Goal: Communication & Community: Answer question/provide support

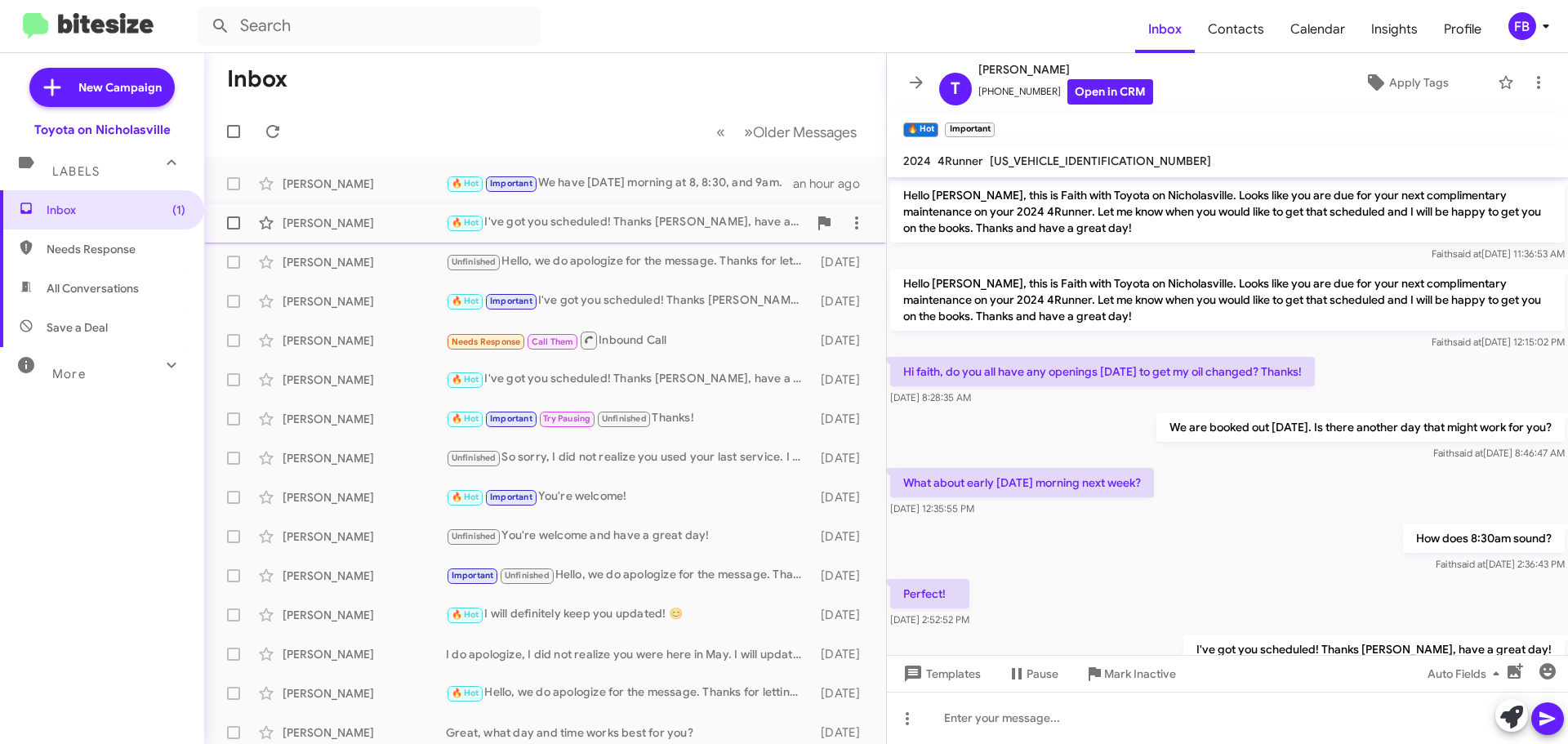
scroll to position [260, 0]
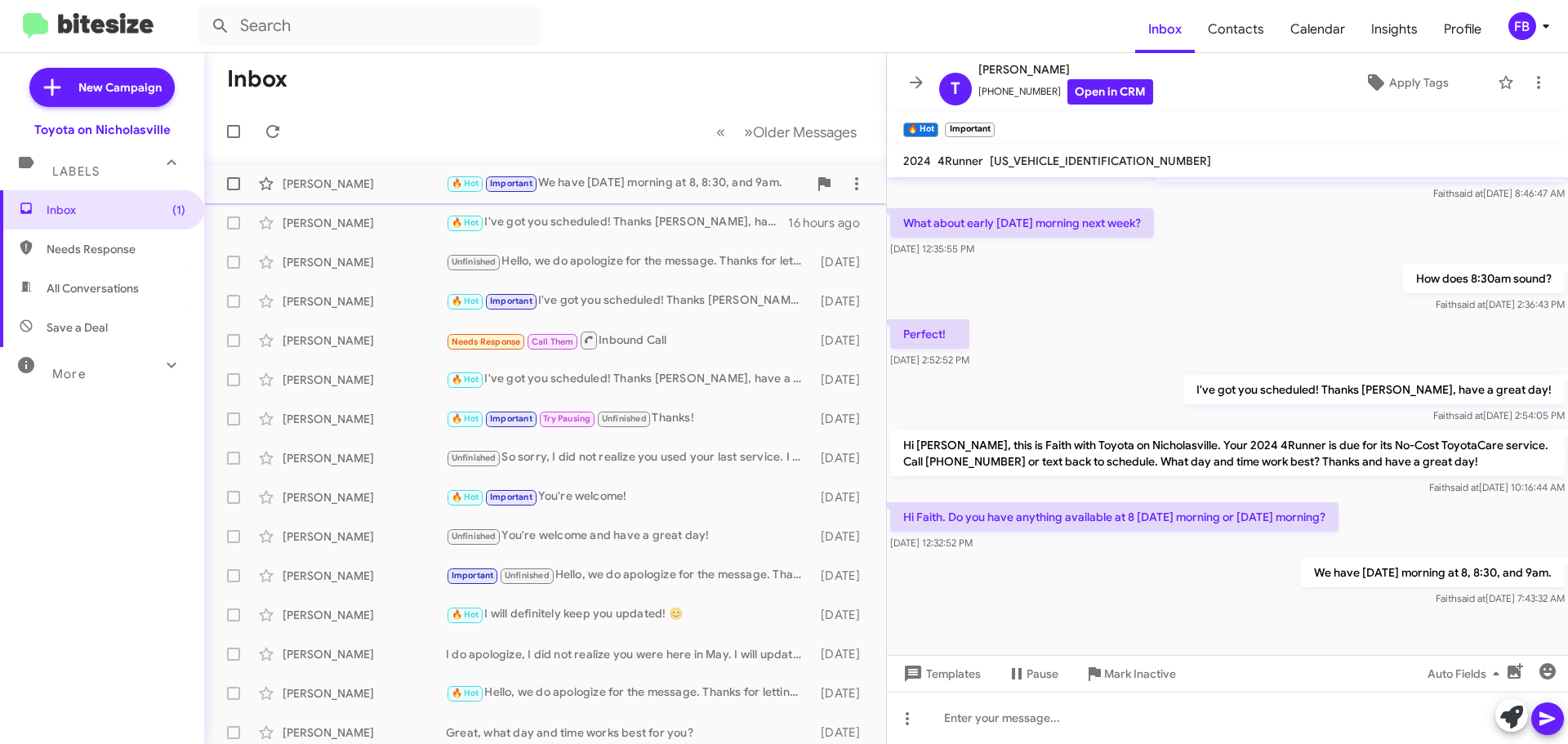
click at [340, 181] on div "[PERSON_NAME]" at bounding box center [364, 184] width 164 height 17
click at [133, 288] on span "All Conversations" at bounding box center [93, 288] width 93 height 17
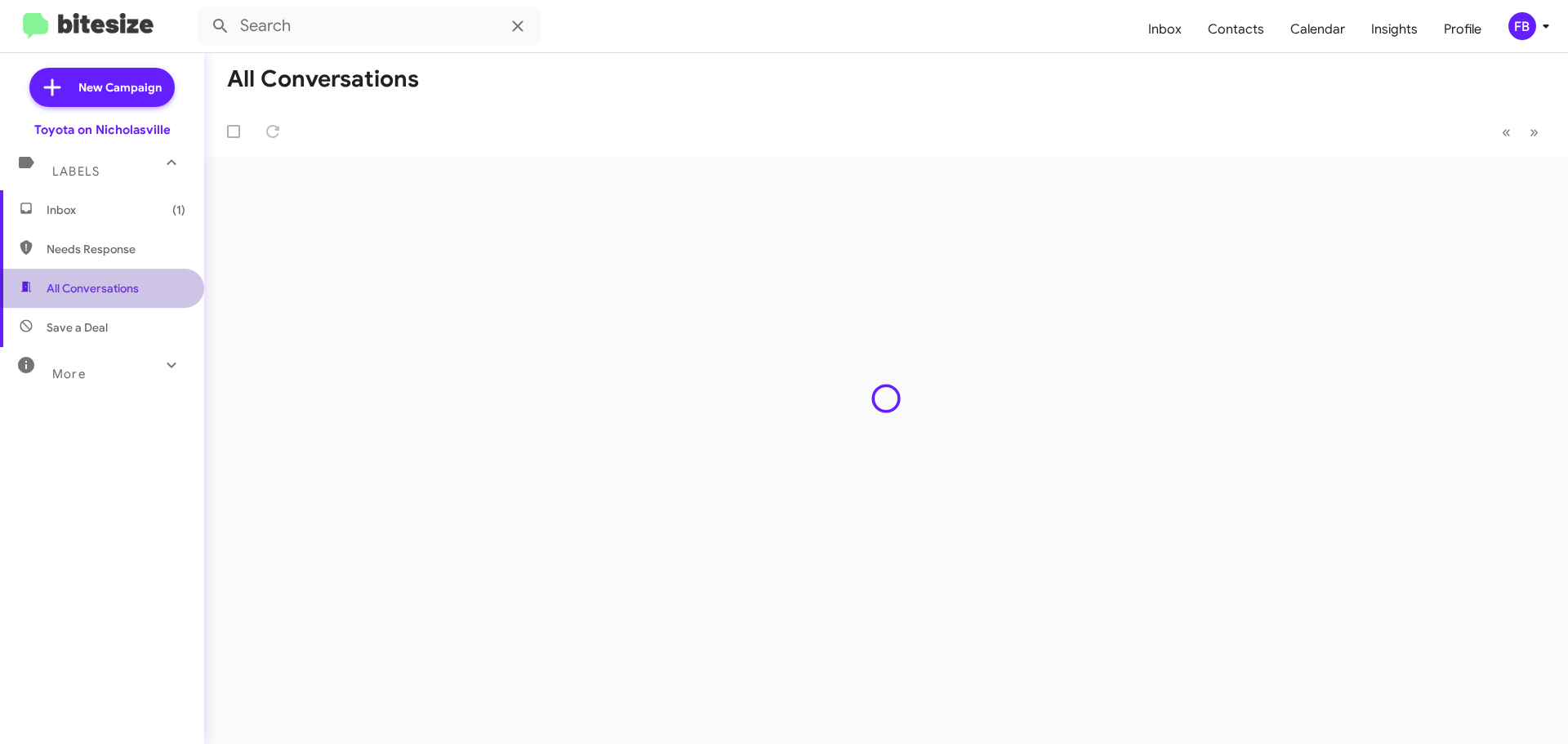
type input "in:all-conversations"
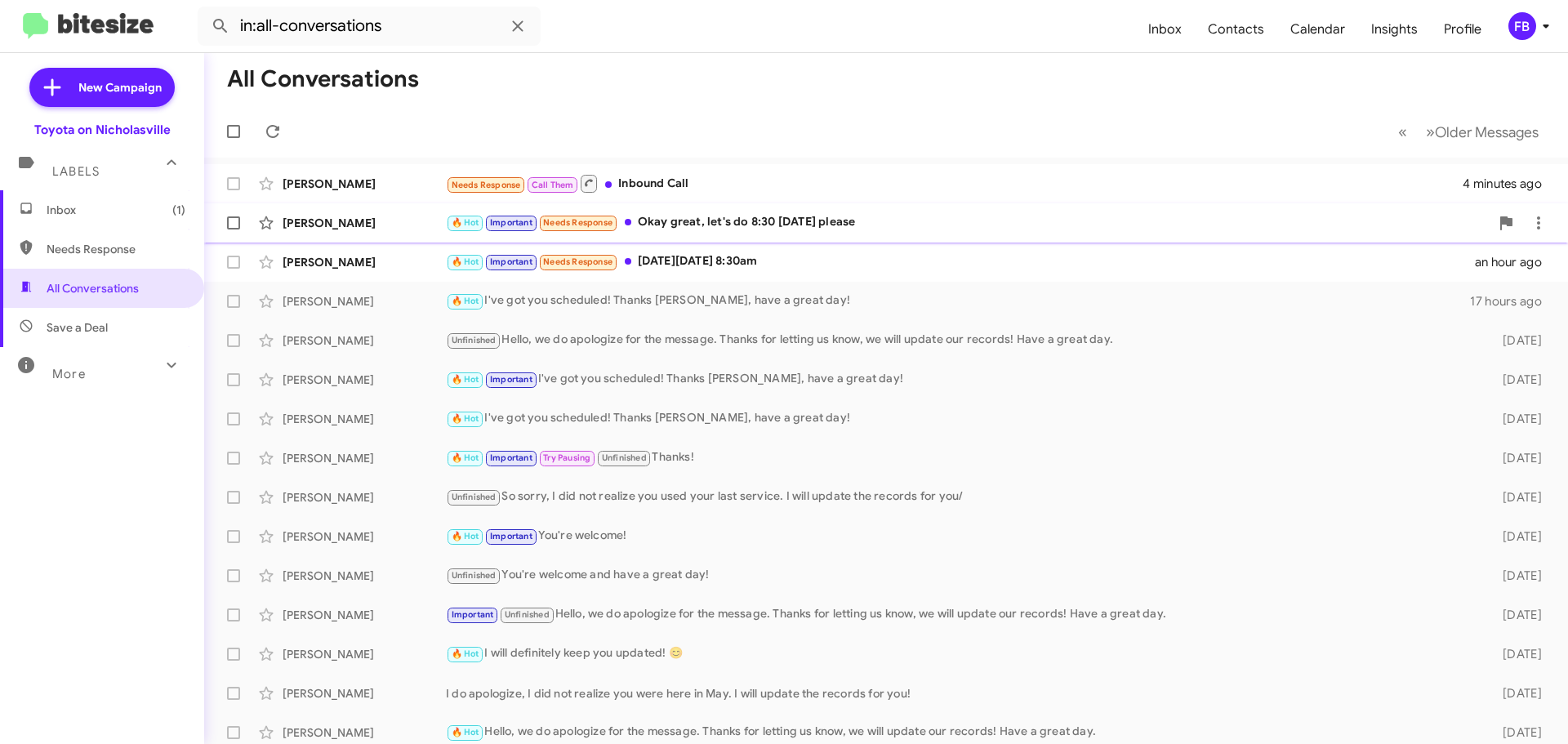
click at [874, 222] on div "🔥 Hot Important Needs Response Okay great, let's do 8:30 [DATE] please" at bounding box center [968, 222] width 1044 height 19
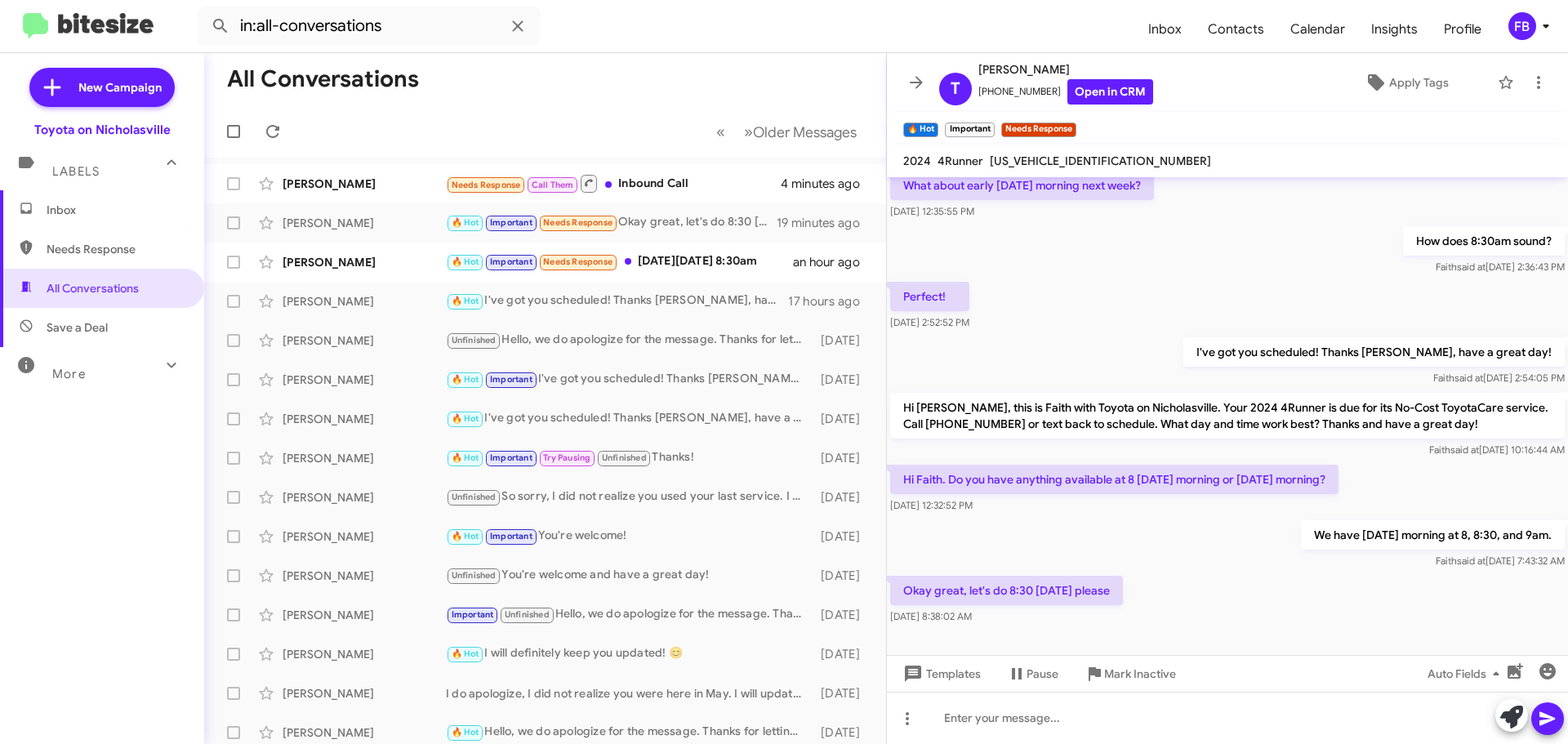
scroll to position [320, 0]
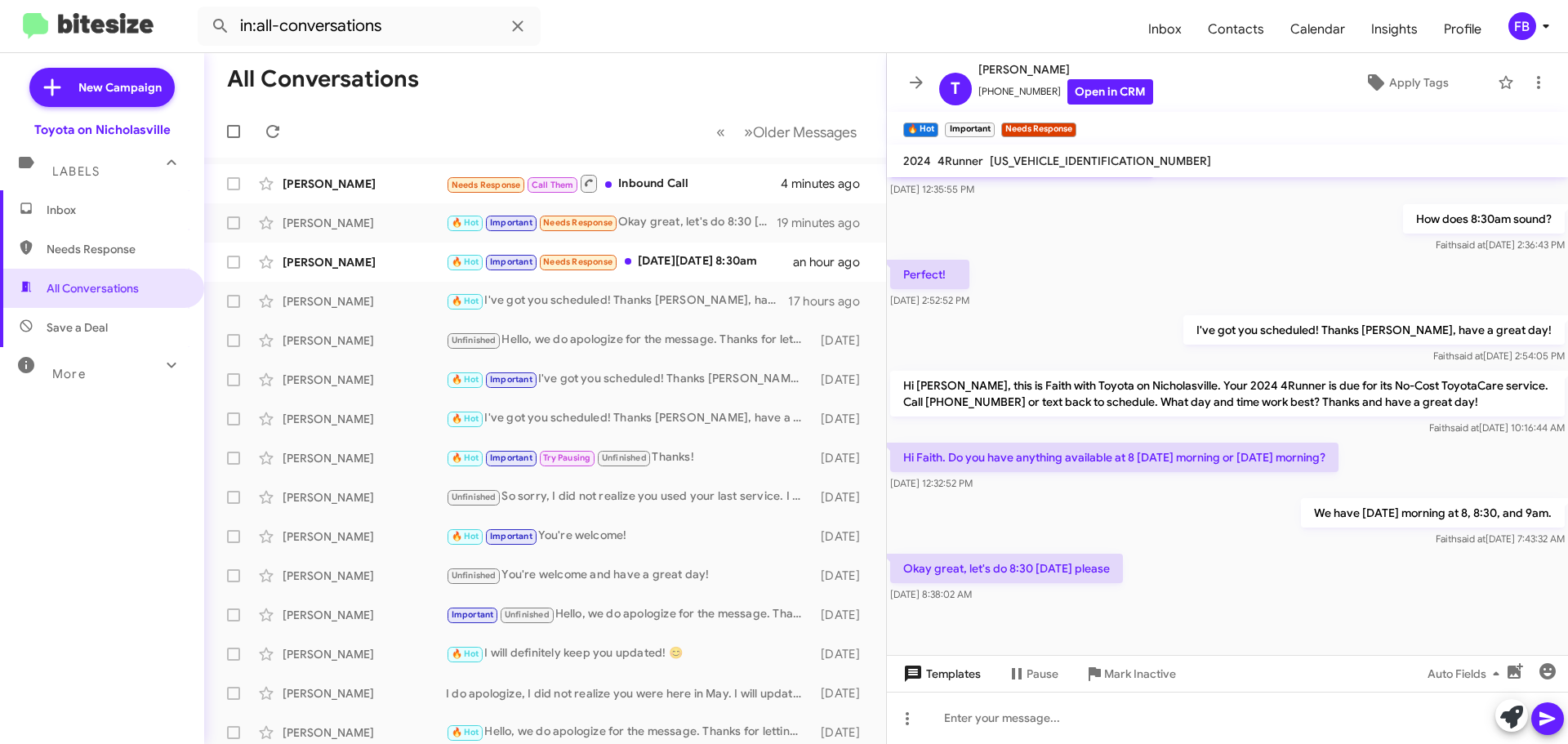
click at [943, 666] on span "Templates" at bounding box center [940, 674] width 81 height 30
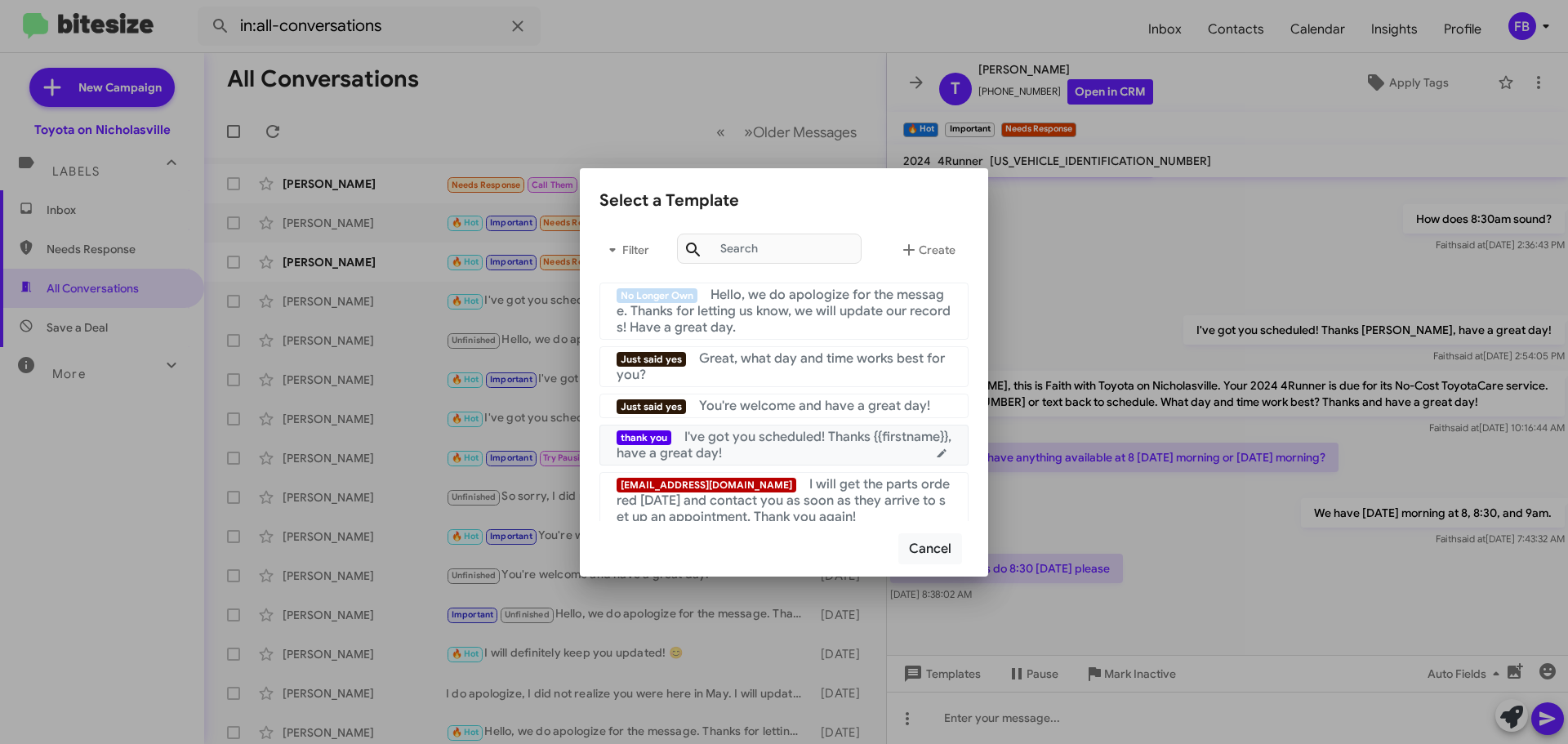
click at [838, 447] on div "thank you I've got you scheduled! Thanks {{firstname}}, have a great day!" at bounding box center [784, 444] width 335 height 33
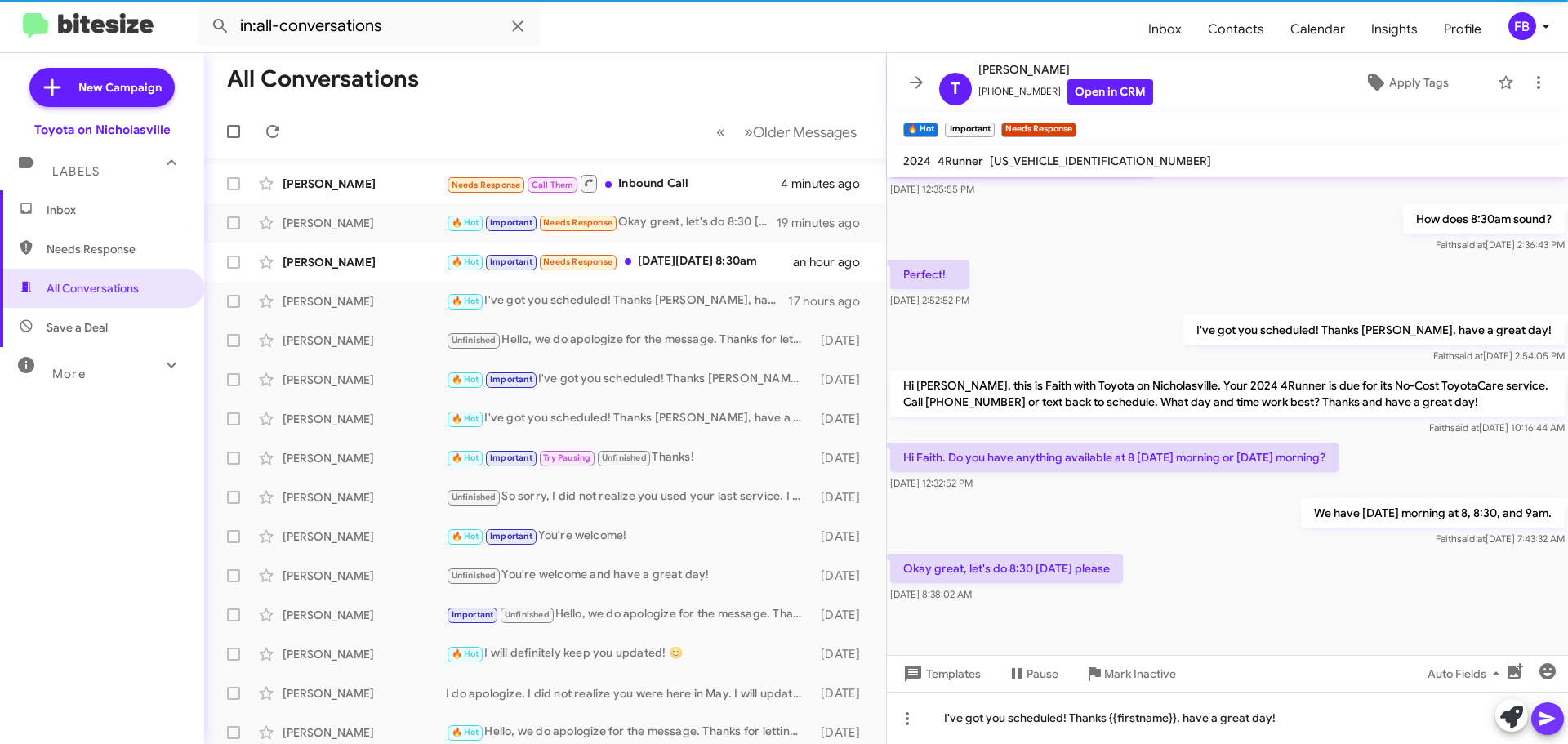
click at [1547, 718] on icon at bounding box center [1547, 718] width 20 height 20
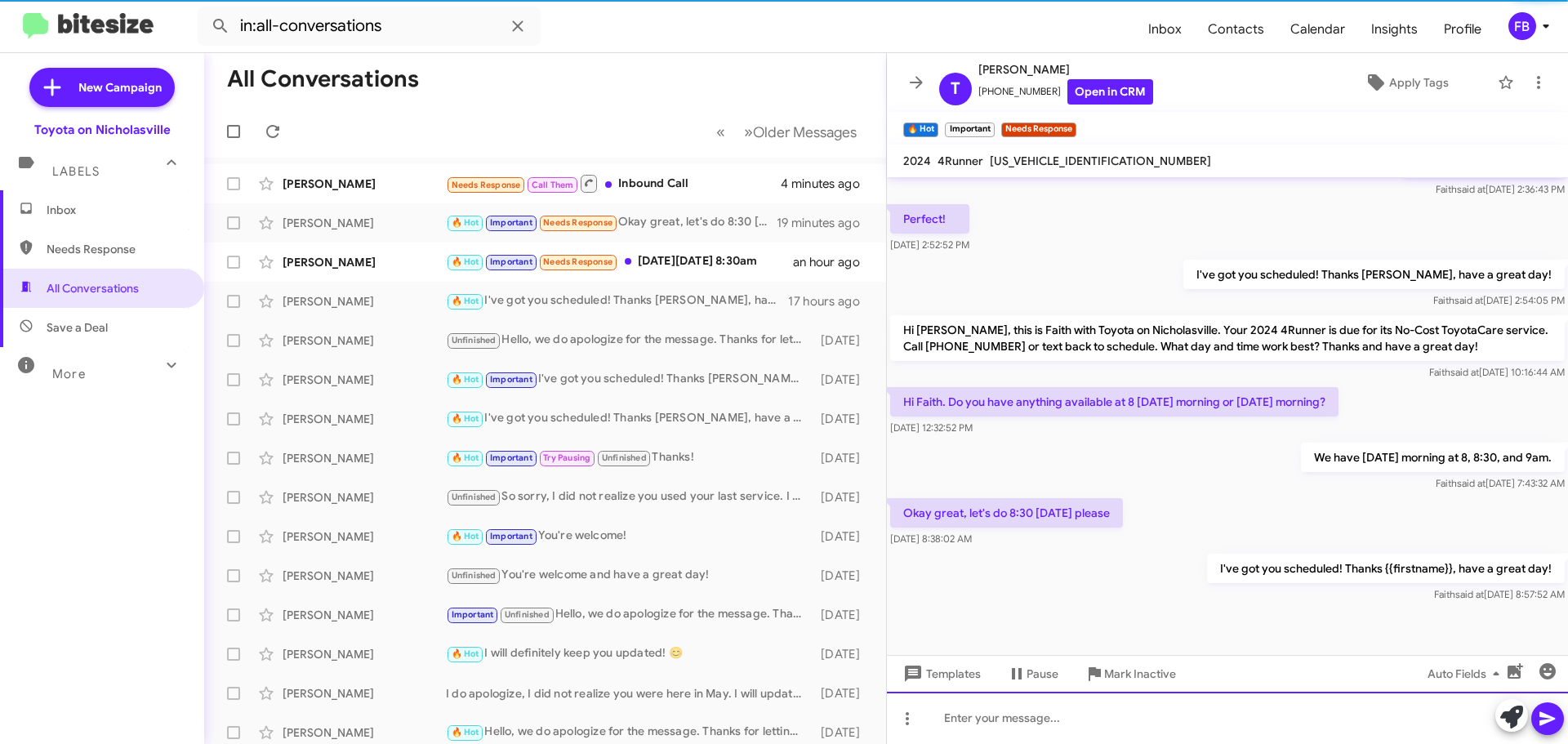
scroll to position [379, 0]
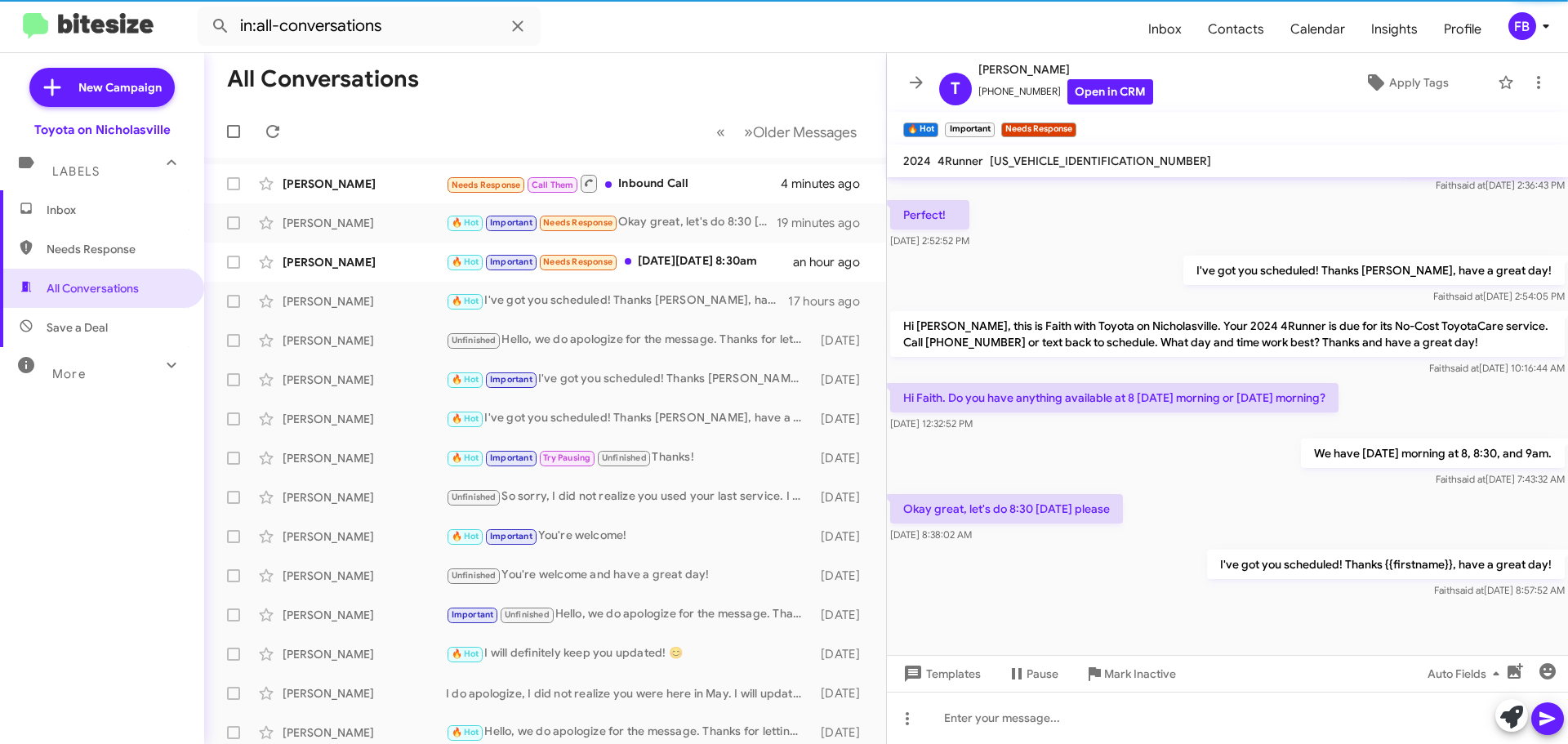
click at [1045, 156] on span "[US_VEHICLE_IDENTIFICATION_NUMBER]" at bounding box center [1100, 161] width 221 height 15
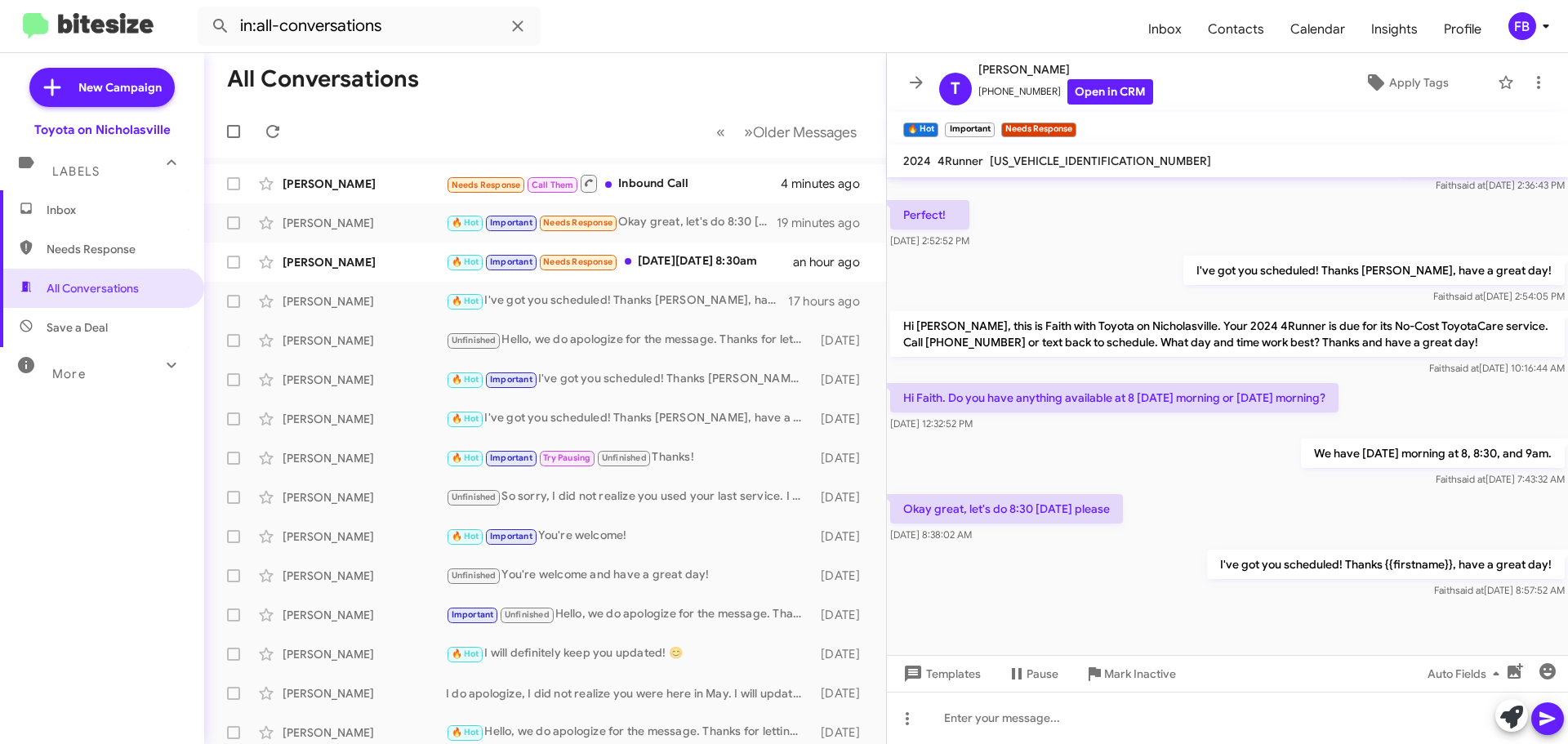
click at [1046, 156] on span "[US_VEHICLE_IDENTIFICATION_NUMBER]" at bounding box center [1100, 161] width 221 height 15
copy span "[US_VEHICLE_IDENTIFICATION_NUMBER]"
click at [292, 261] on div "[PERSON_NAME]" at bounding box center [364, 261] width 164 height 17
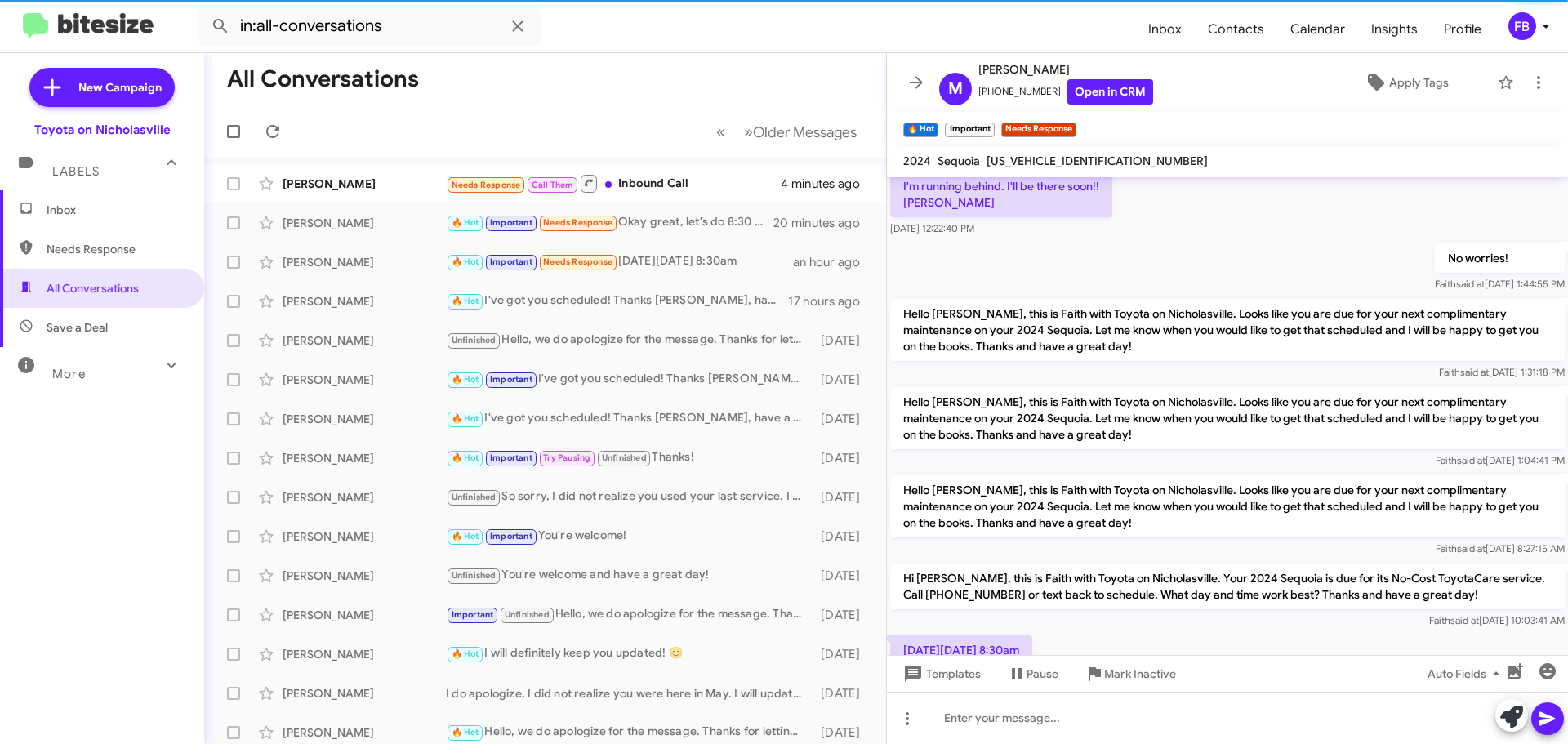
scroll to position [1561, 0]
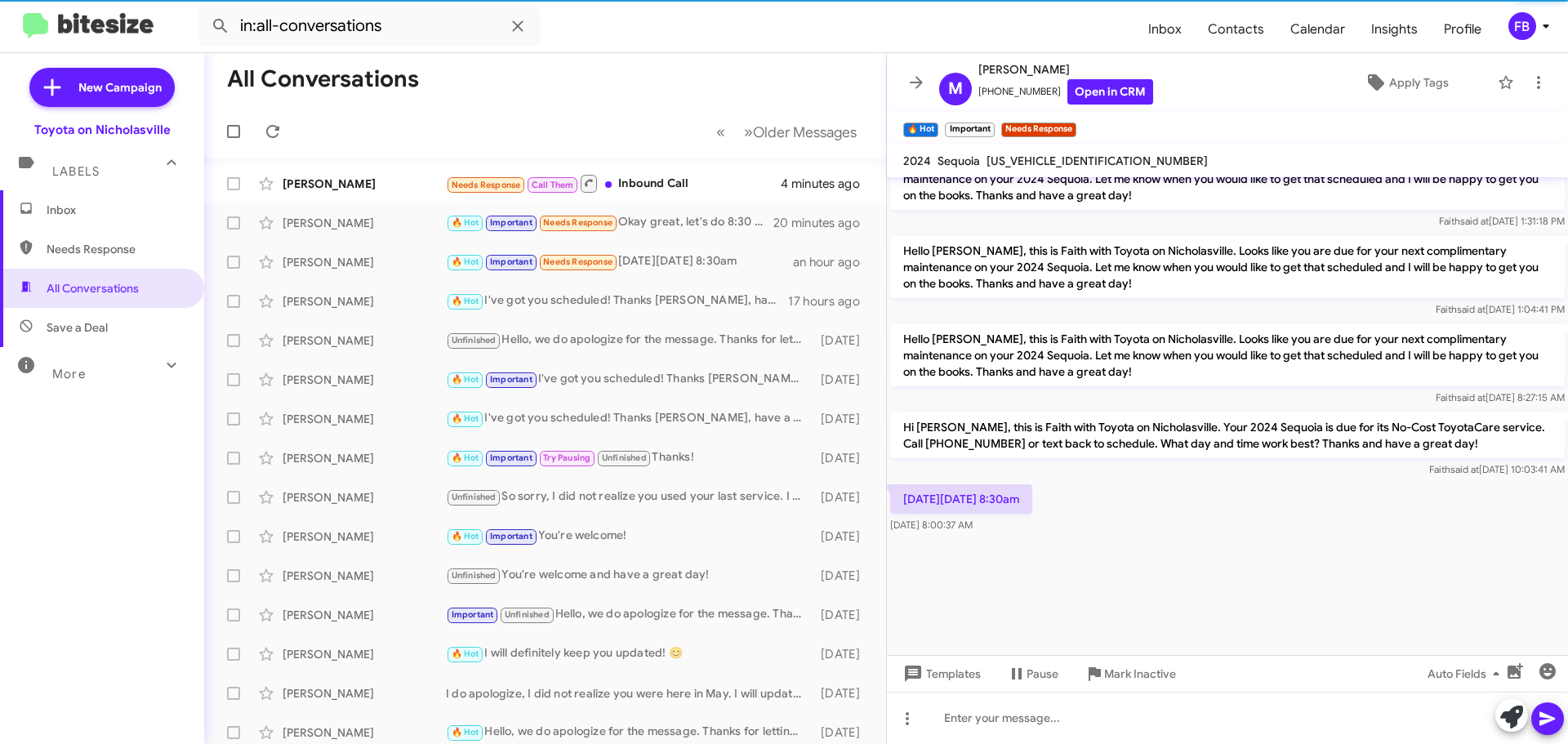
click at [1027, 162] on span "[US_VEHICLE_IDENTIFICATION_NUMBER]" at bounding box center [1097, 161] width 221 height 15
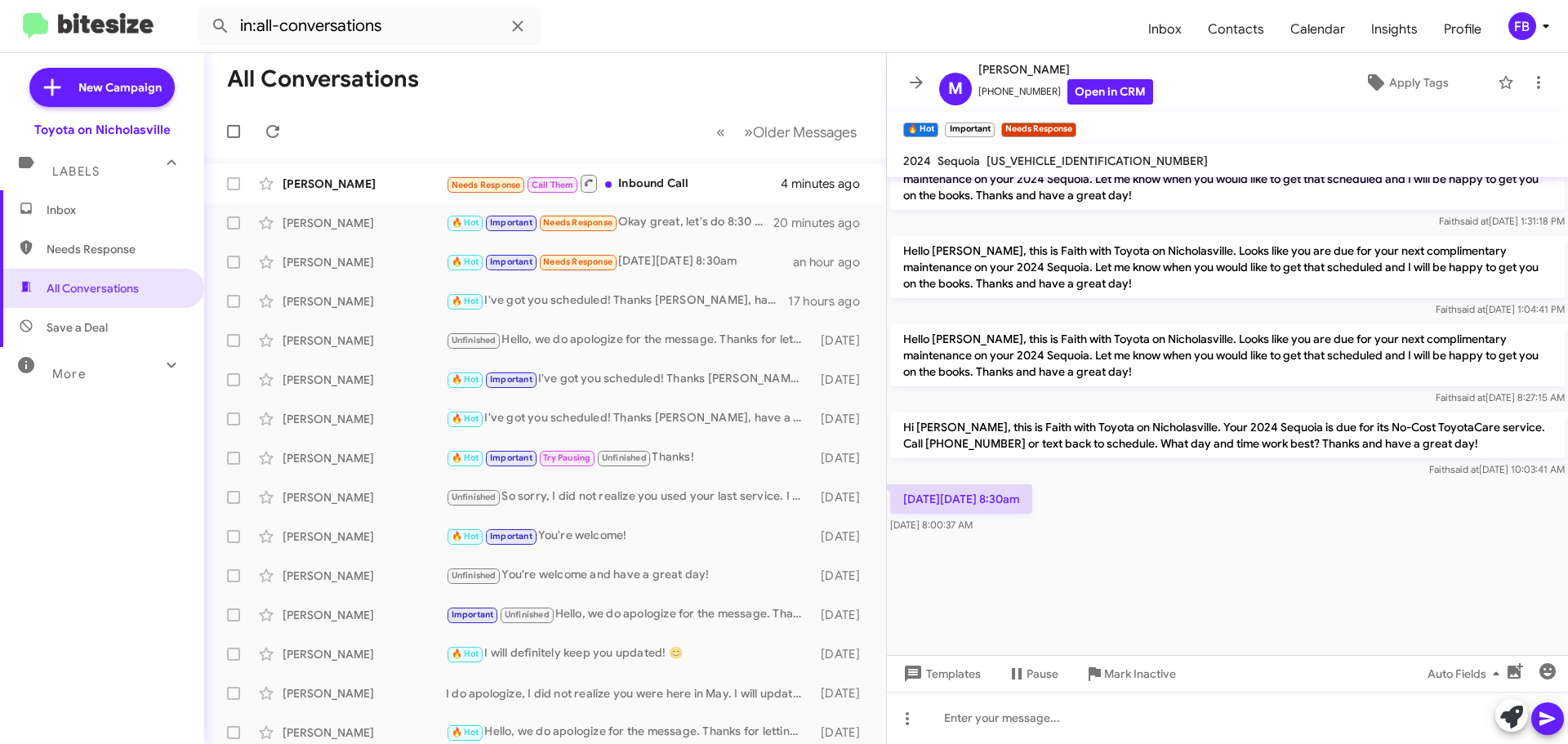
click at [1027, 162] on span "[US_VEHICLE_IDENTIFICATION_NUMBER]" at bounding box center [1097, 161] width 221 height 15
copy span "[US_VEHICLE_IDENTIFICATION_NUMBER]"
click at [940, 679] on span "Templates" at bounding box center [940, 674] width 81 height 30
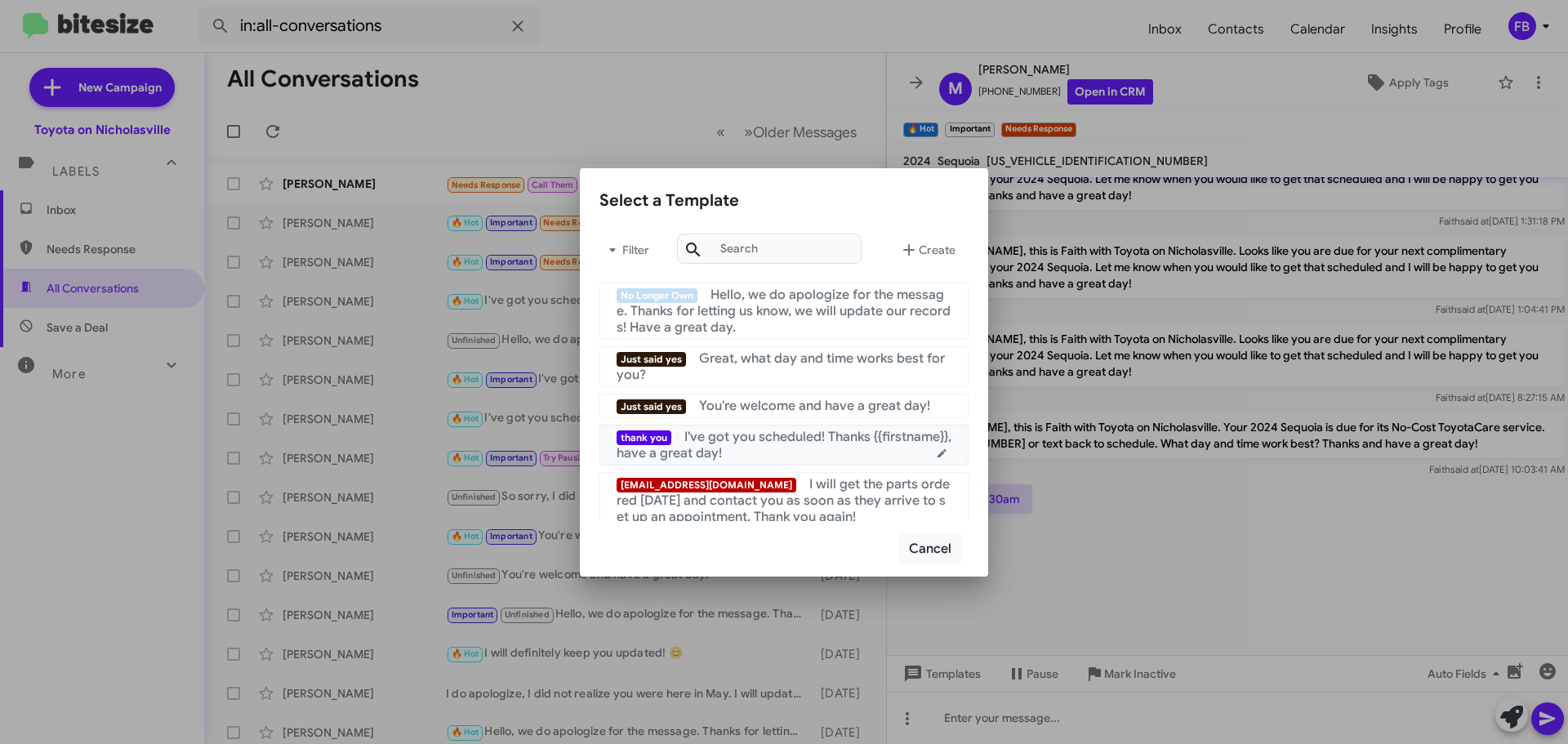
drag, startPoint x: 831, startPoint y: 452, endPoint x: 864, endPoint y: 458, distance: 33.5
click at [832, 452] on div "thank you I've got you scheduled! Thanks {{firstname}}, have a great day!" at bounding box center [784, 444] width 335 height 33
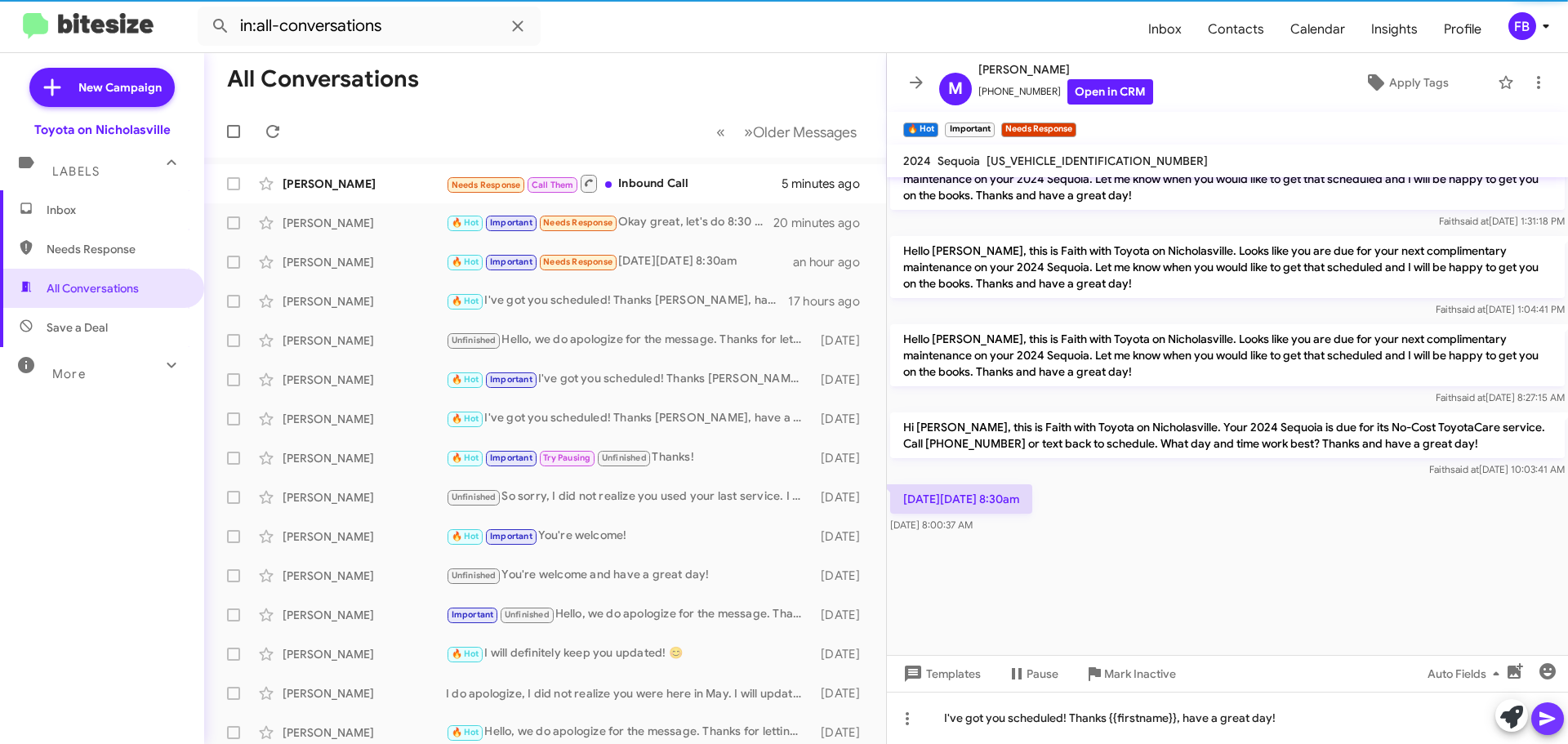
click at [1548, 707] on span at bounding box center [1547, 718] width 20 height 33
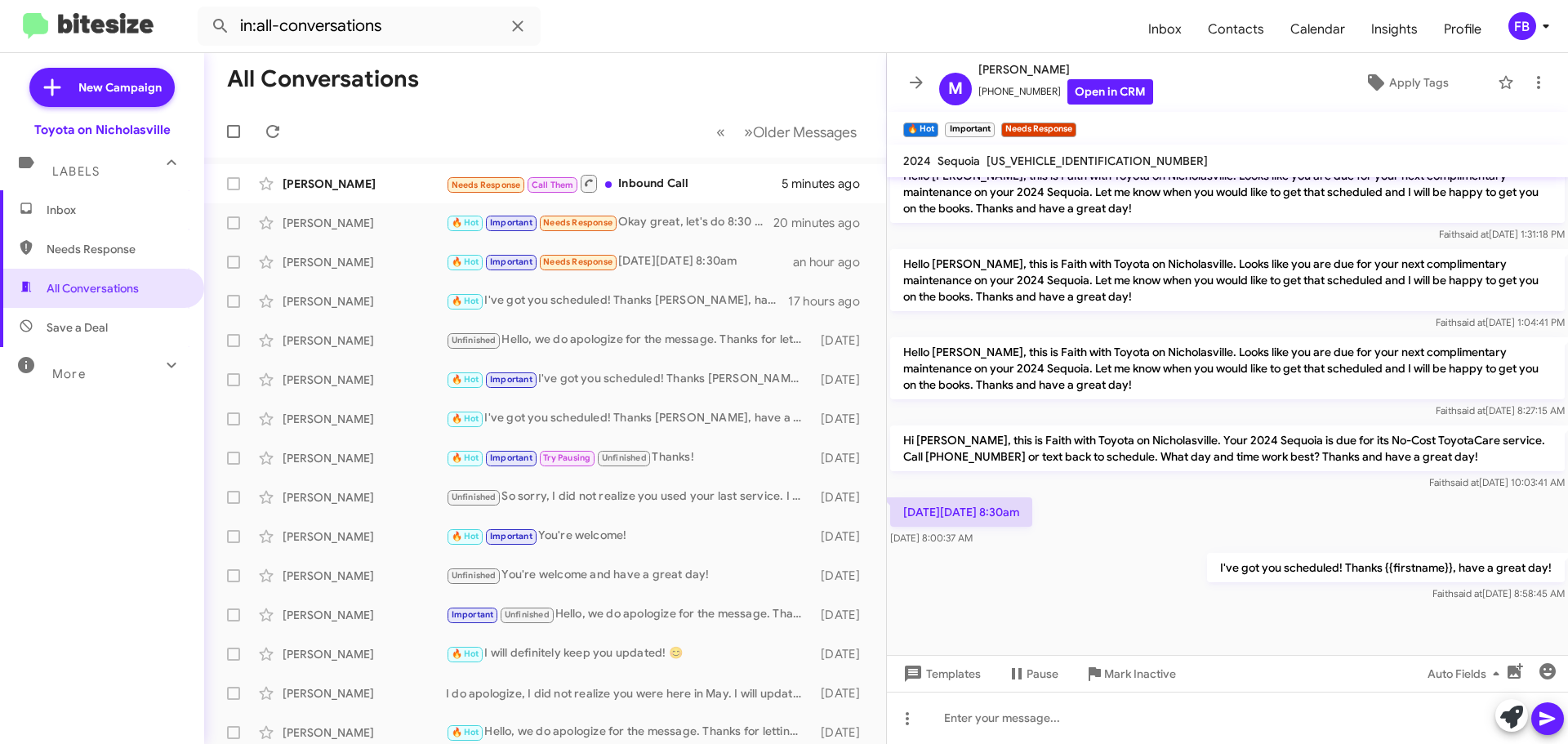
click at [1051, 161] on span "[US_VEHICLE_IDENTIFICATION_NUMBER]" at bounding box center [1097, 161] width 221 height 15
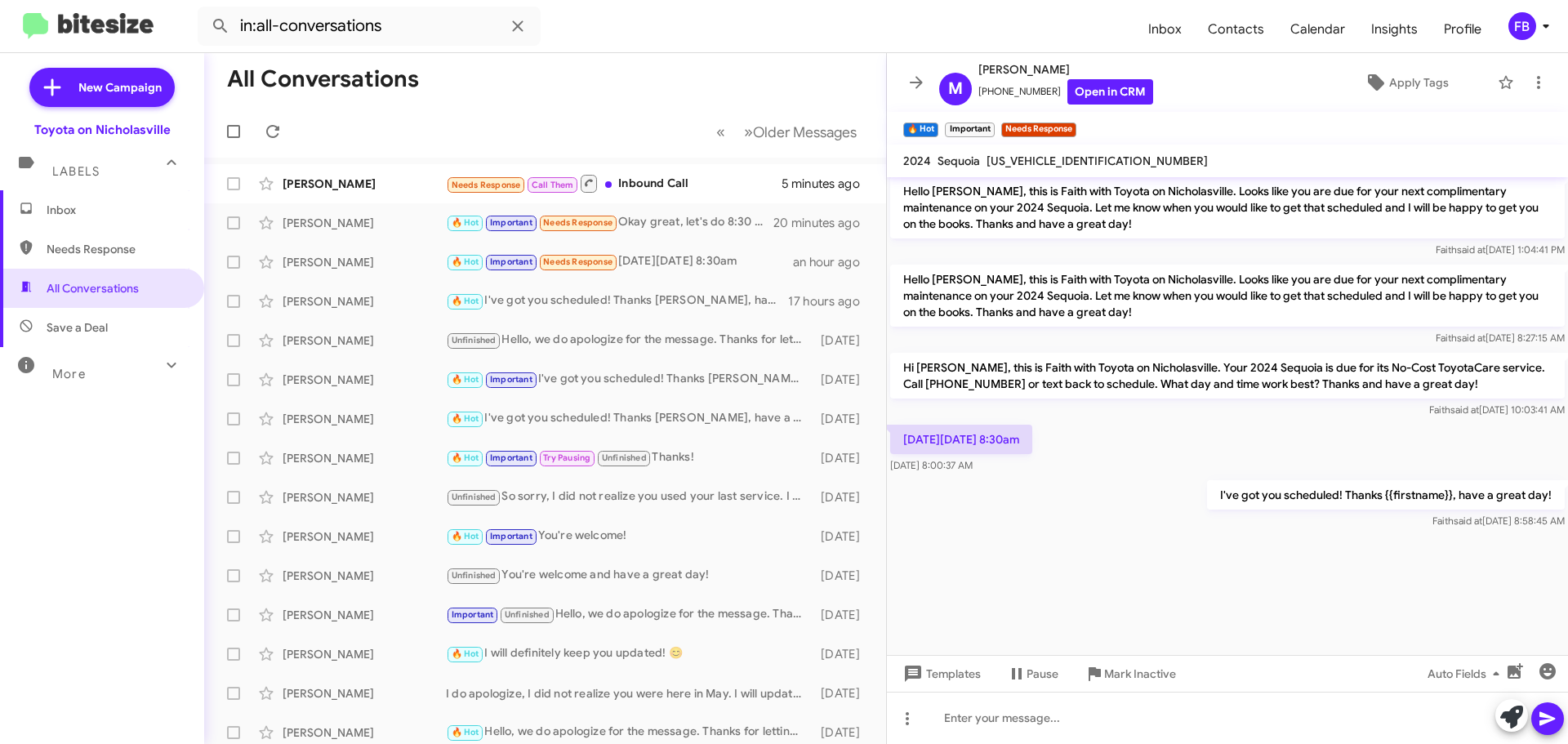
click at [1051, 161] on span "[US_VEHICLE_IDENTIFICATION_NUMBER]" at bounding box center [1097, 161] width 221 height 15
copy span "[US_VEHICLE_IDENTIFICATION_NUMBER]"
drag, startPoint x: 329, startPoint y: 178, endPoint x: 336, endPoint y: 181, distance: 7.6
click at [329, 178] on div "[PERSON_NAME]" at bounding box center [364, 184] width 164 height 17
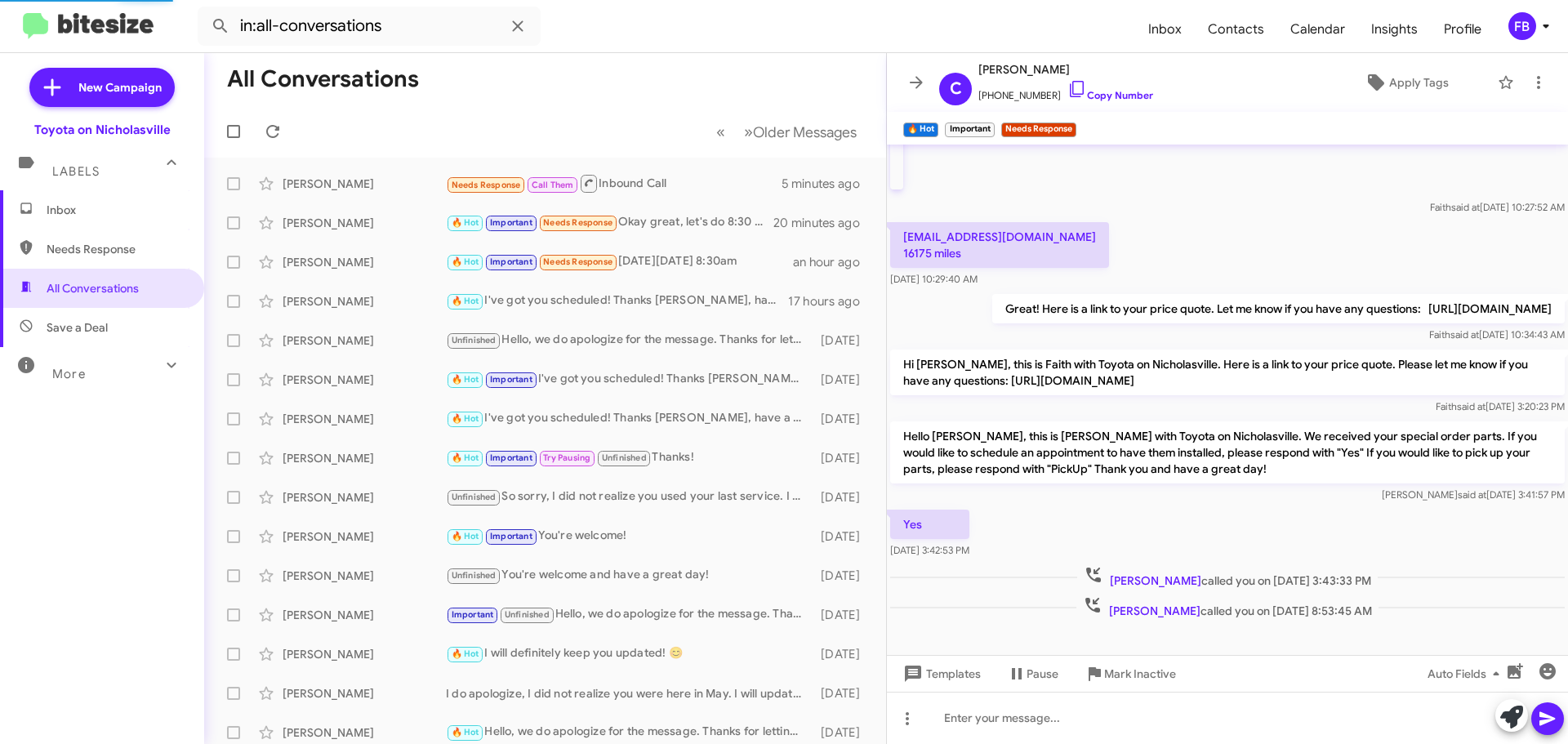
scroll to position [315, 0]
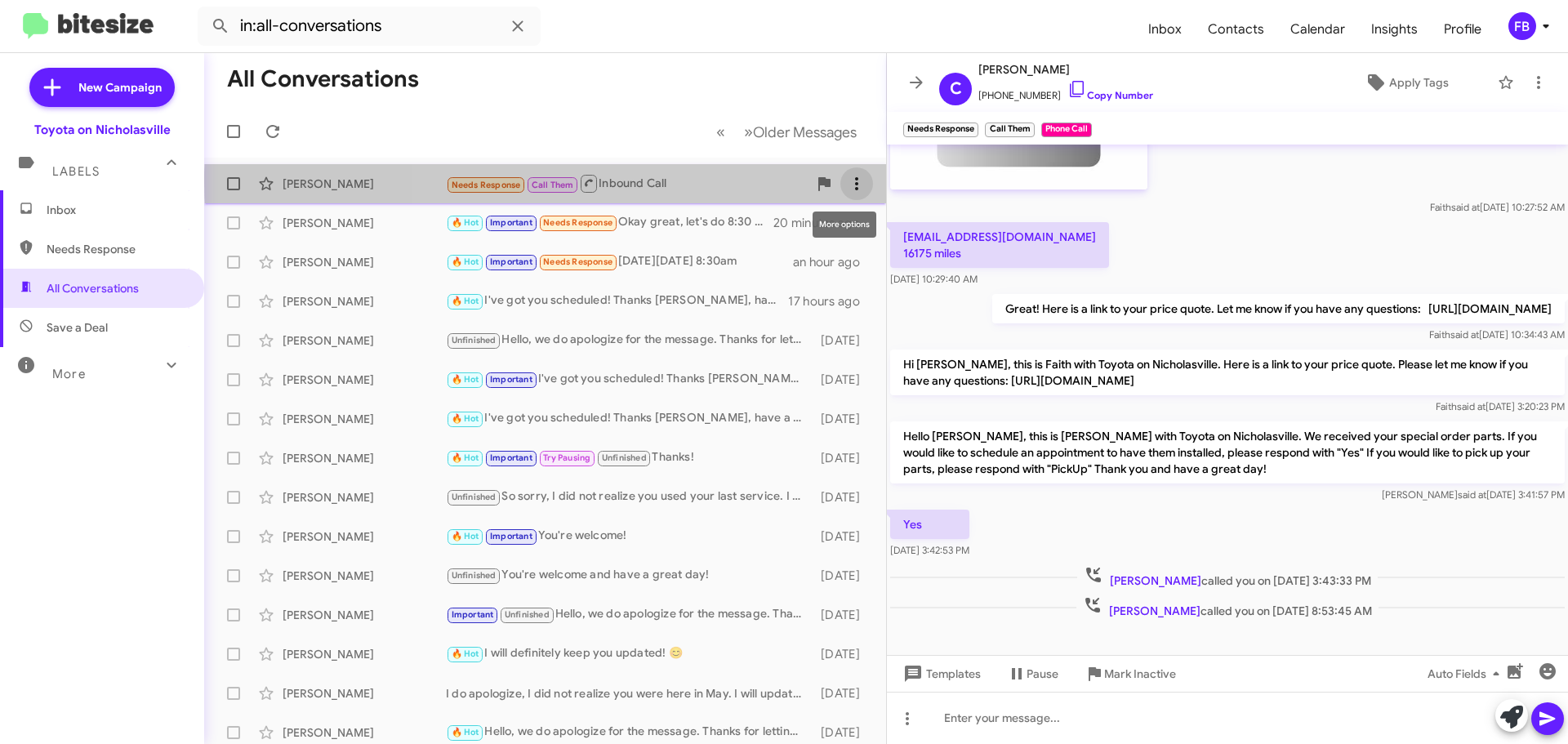
click at [847, 181] on icon at bounding box center [857, 184] width 20 height 20
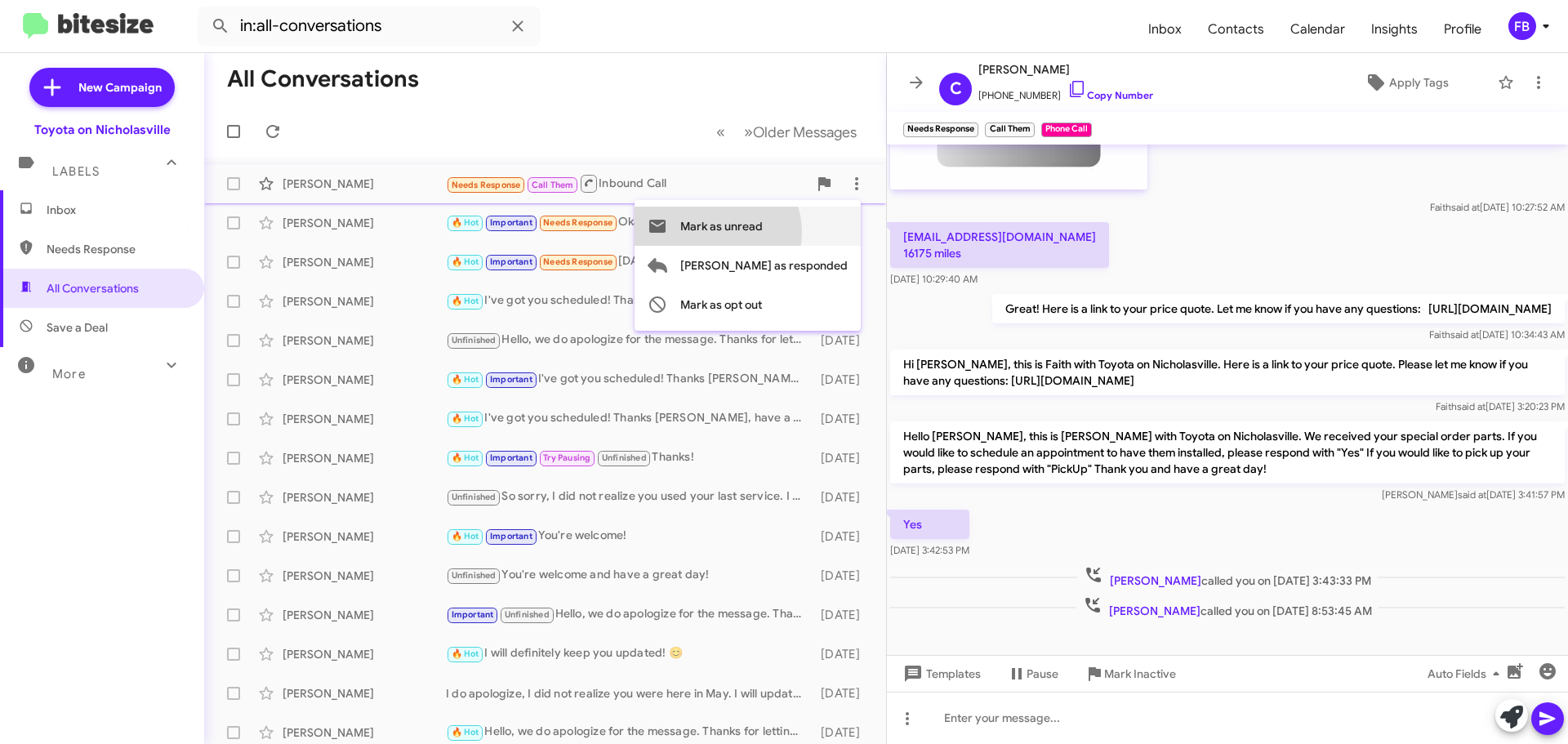
click at [763, 232] on span "Mark as unread" at bounding box center [721, 226] width 83 height 39
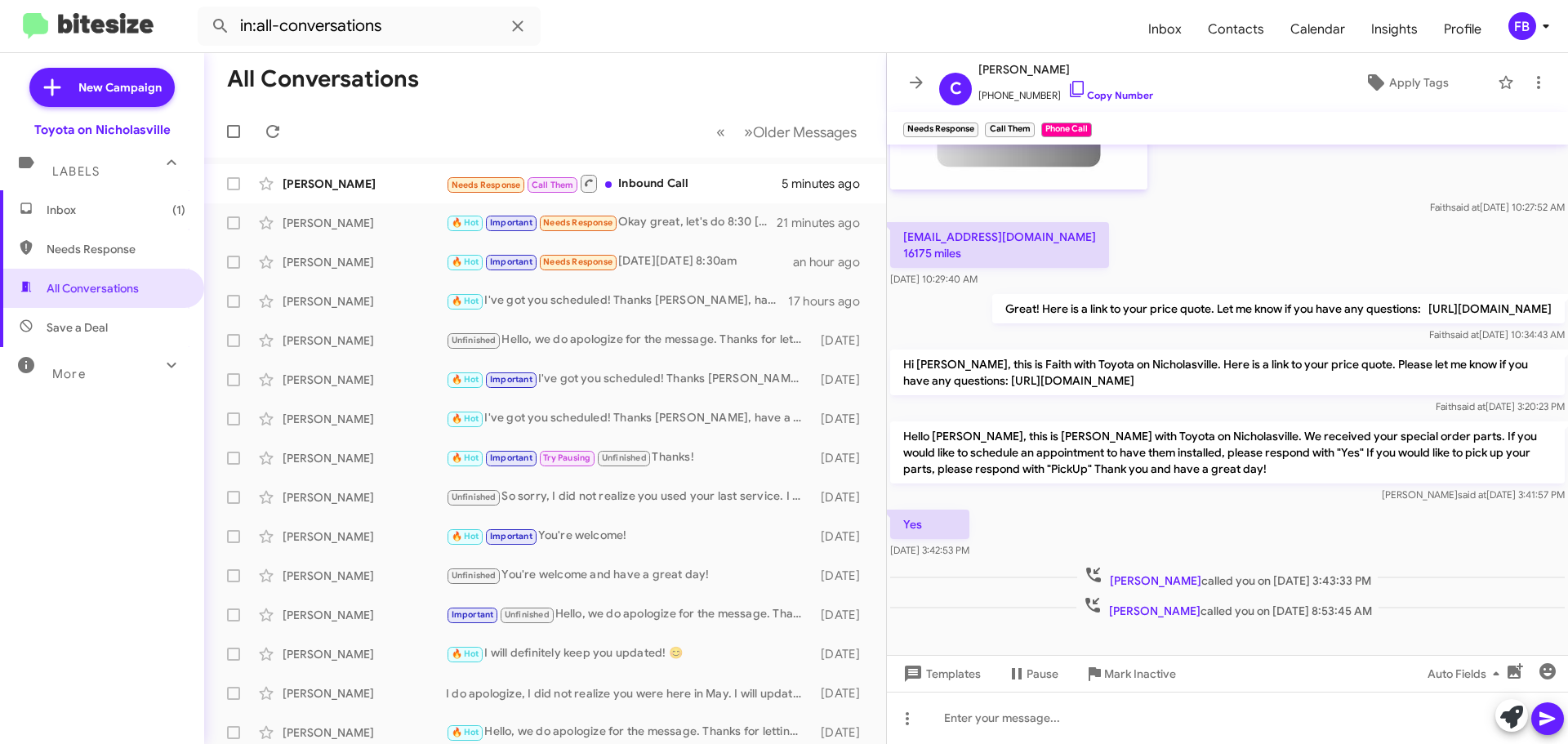
drag, startPoint x: 89, startPoint y: 187, endPoint x: 100, endPoint y: 203, distance: 19.4
click at [89, 188] on mat-expansion-panel-header "Labels" at bounding box center [102, 164] width 204 height 52
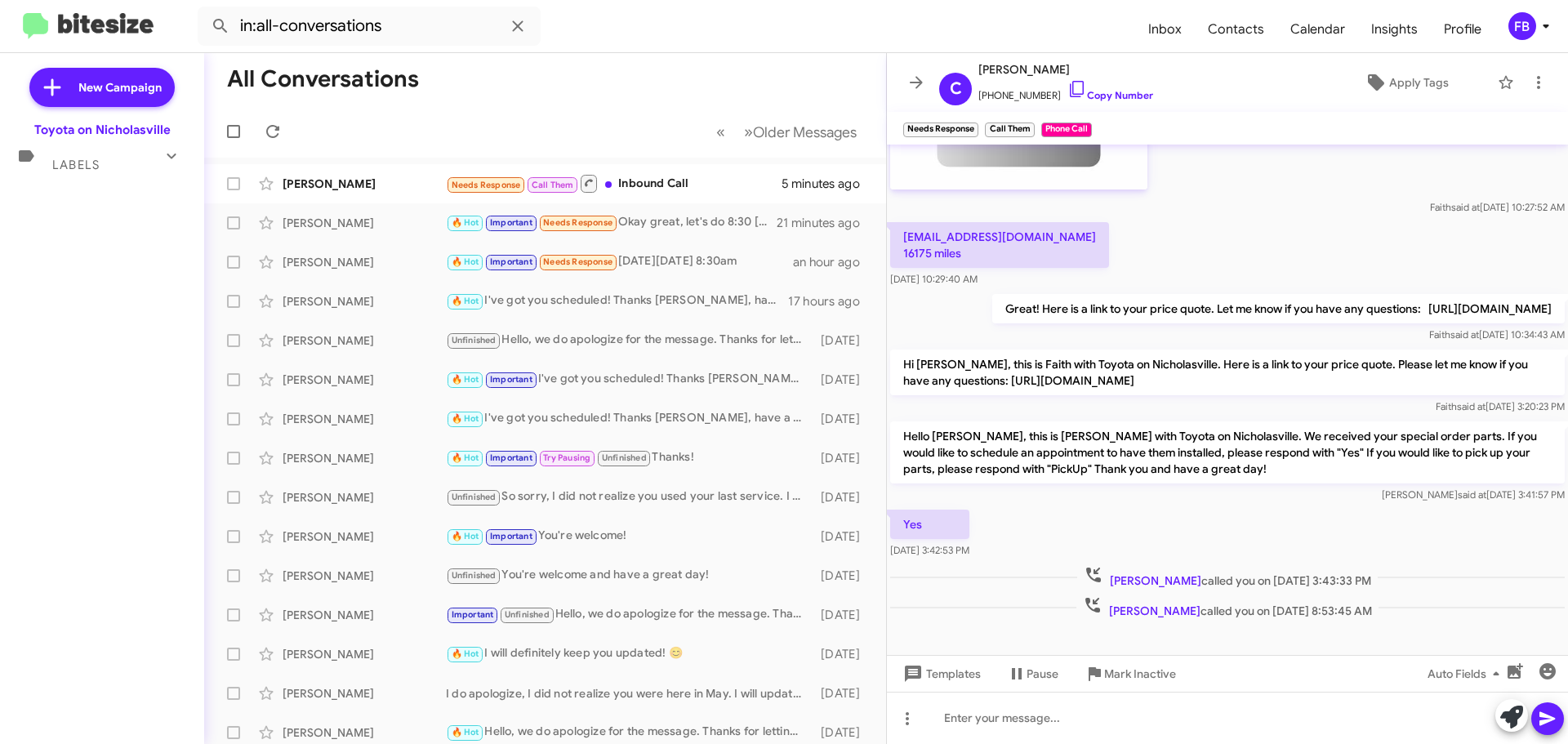
click at [159, 159] on mat-icon at bounding box center [172, 156] width 26 height 26
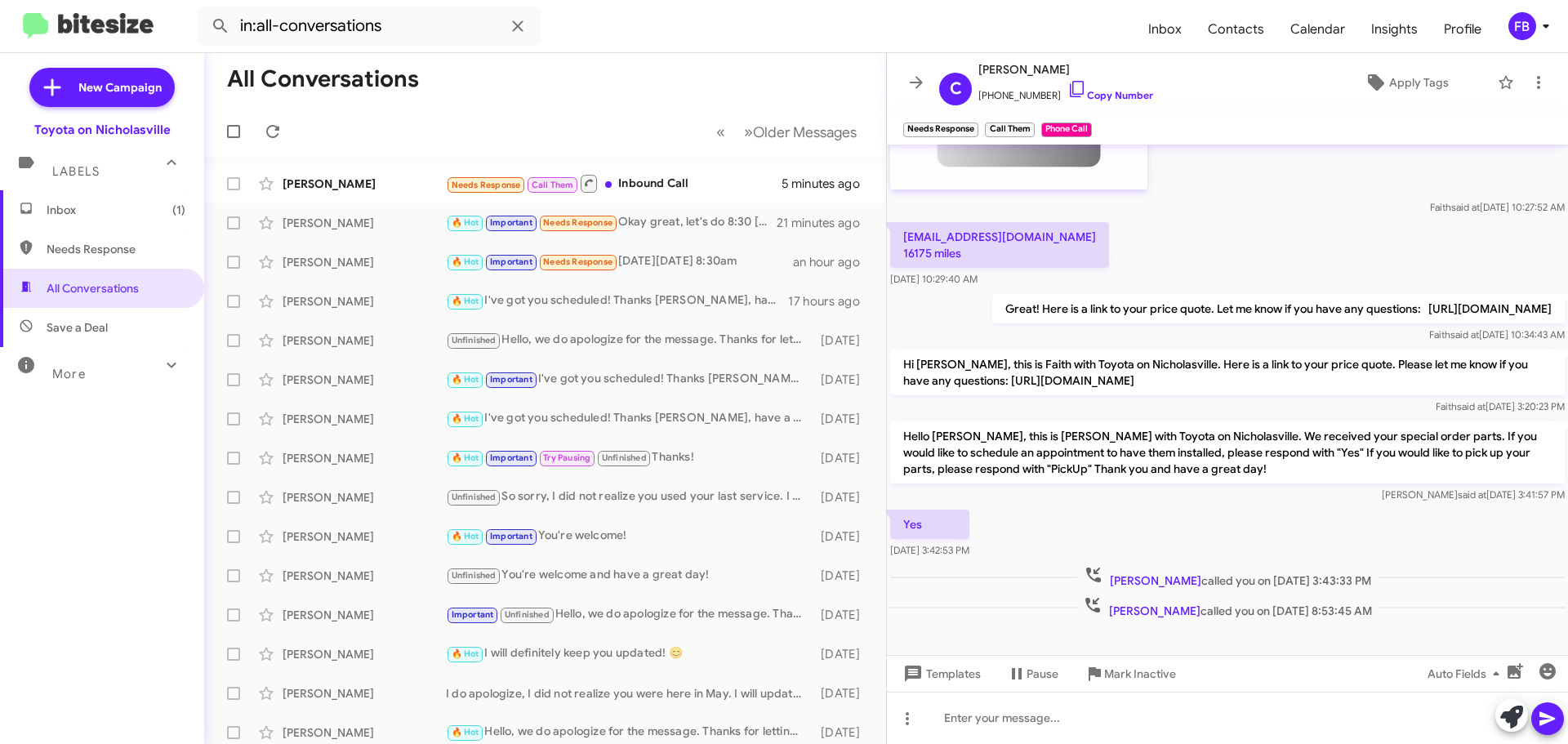
click at [112, 209] on span "Inbox (1)" at bounding box center [115, 209] width 139 height 17
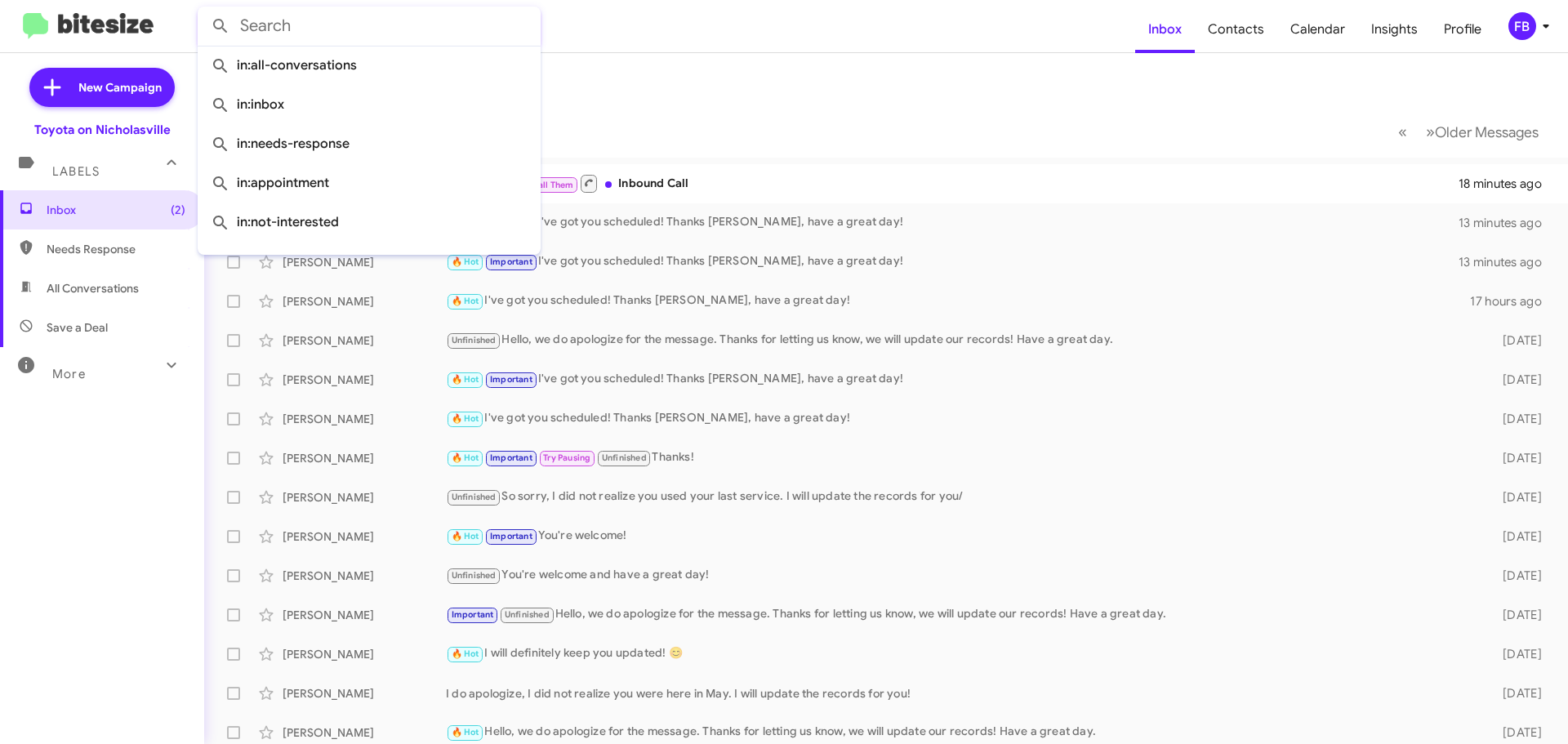
click at [341, 26] on input "text" at bounding box center [369, 27] width 343 height 39
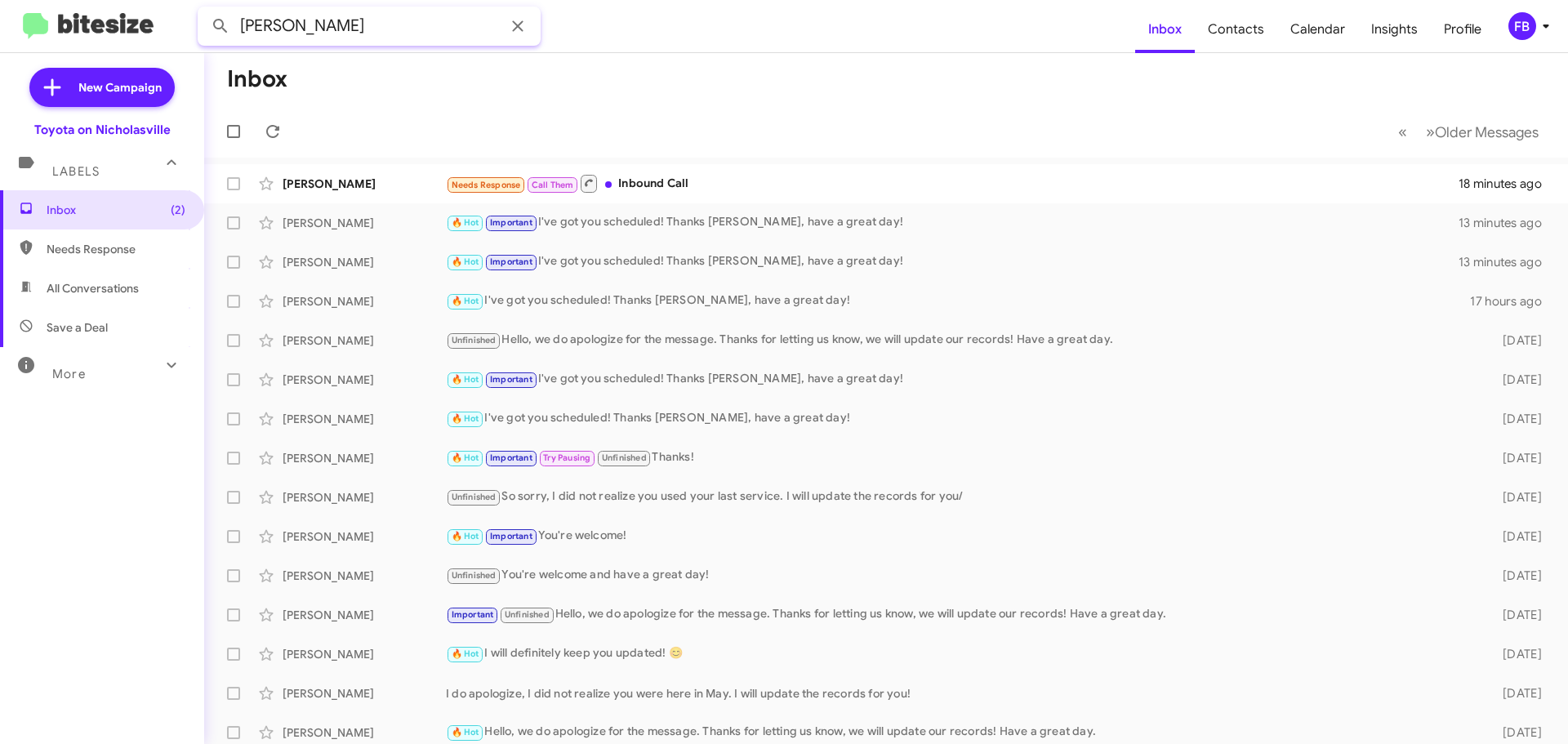
click at [204, 10] on button at bounding box center [220, 26] width 33 height 33
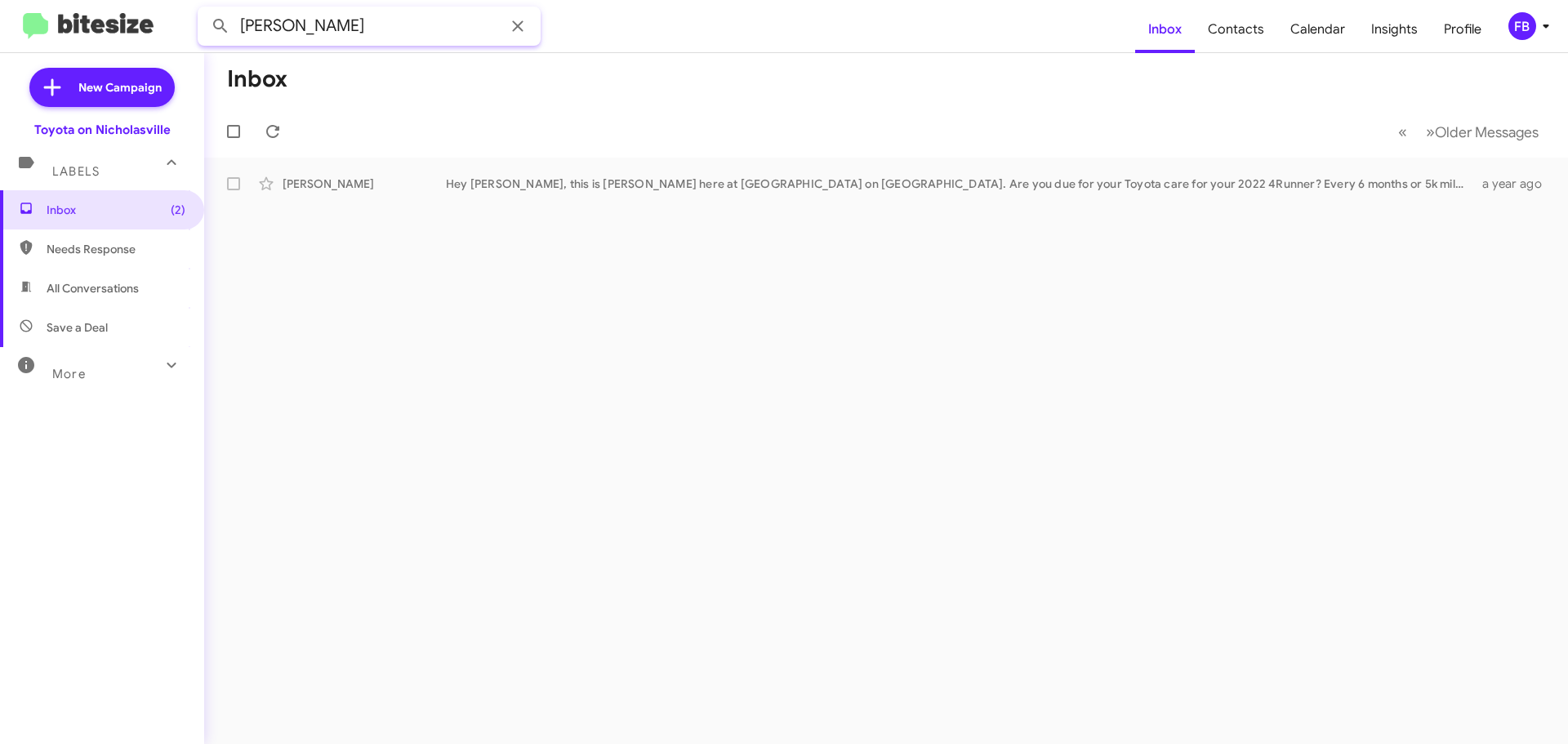
click at [242, 28] on input "[PERSON_NAME]" at bounding box center [369, 27] width 343 height 39
click at [204, 10] on button at bounding box center [220, 26] width 33 height 33
drag, startPoint x: 310, startPoint y: 22, endPoint x: 263, endPoint y: 26, distance: 47.2
click at [263, 26] on input "[PERSON_NAME]" at bounding box center [369, 27] width 343 height 39
type input "[PERSON_NAME]"
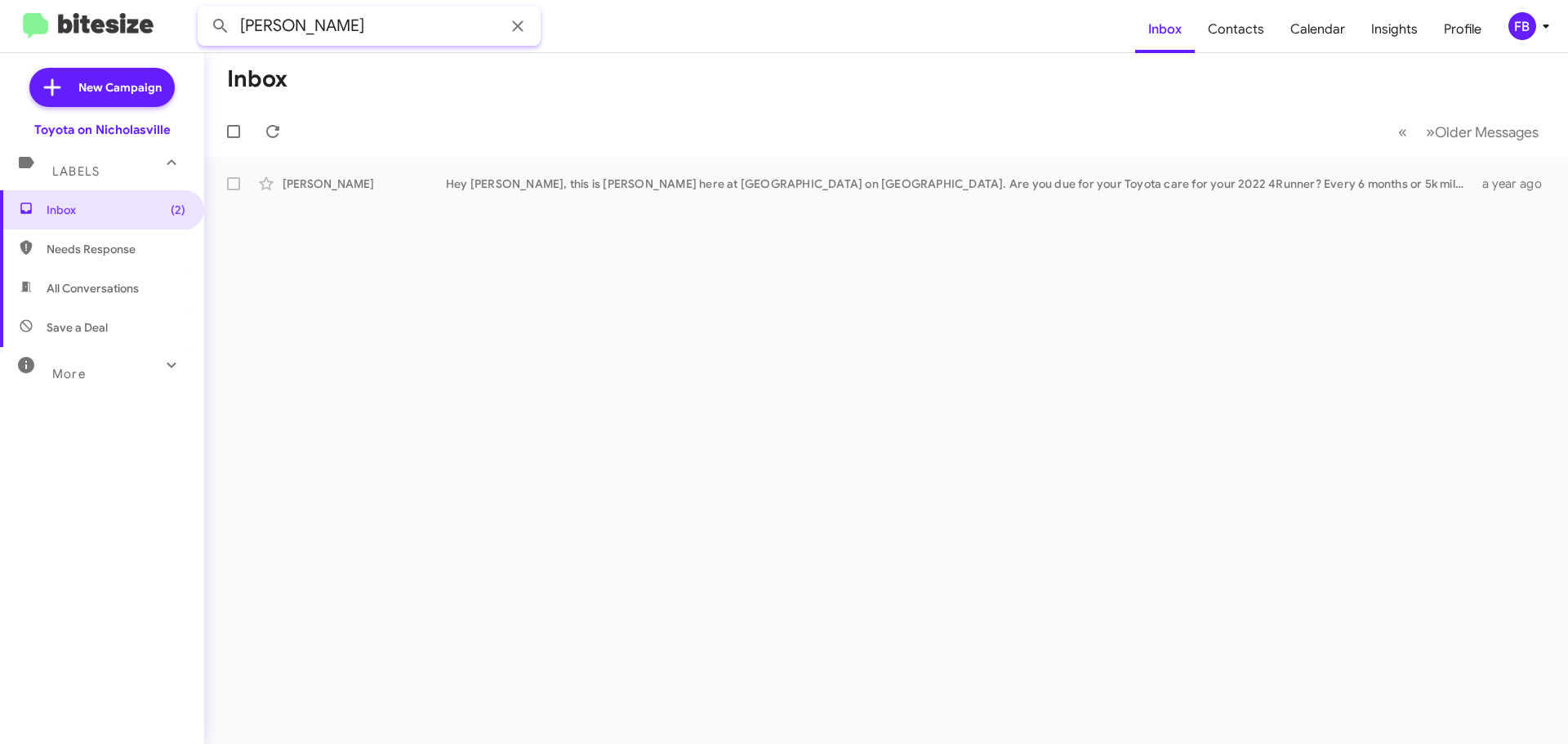
click at [204, 10] on button at bounding box center [220, 26] width 33 height 33
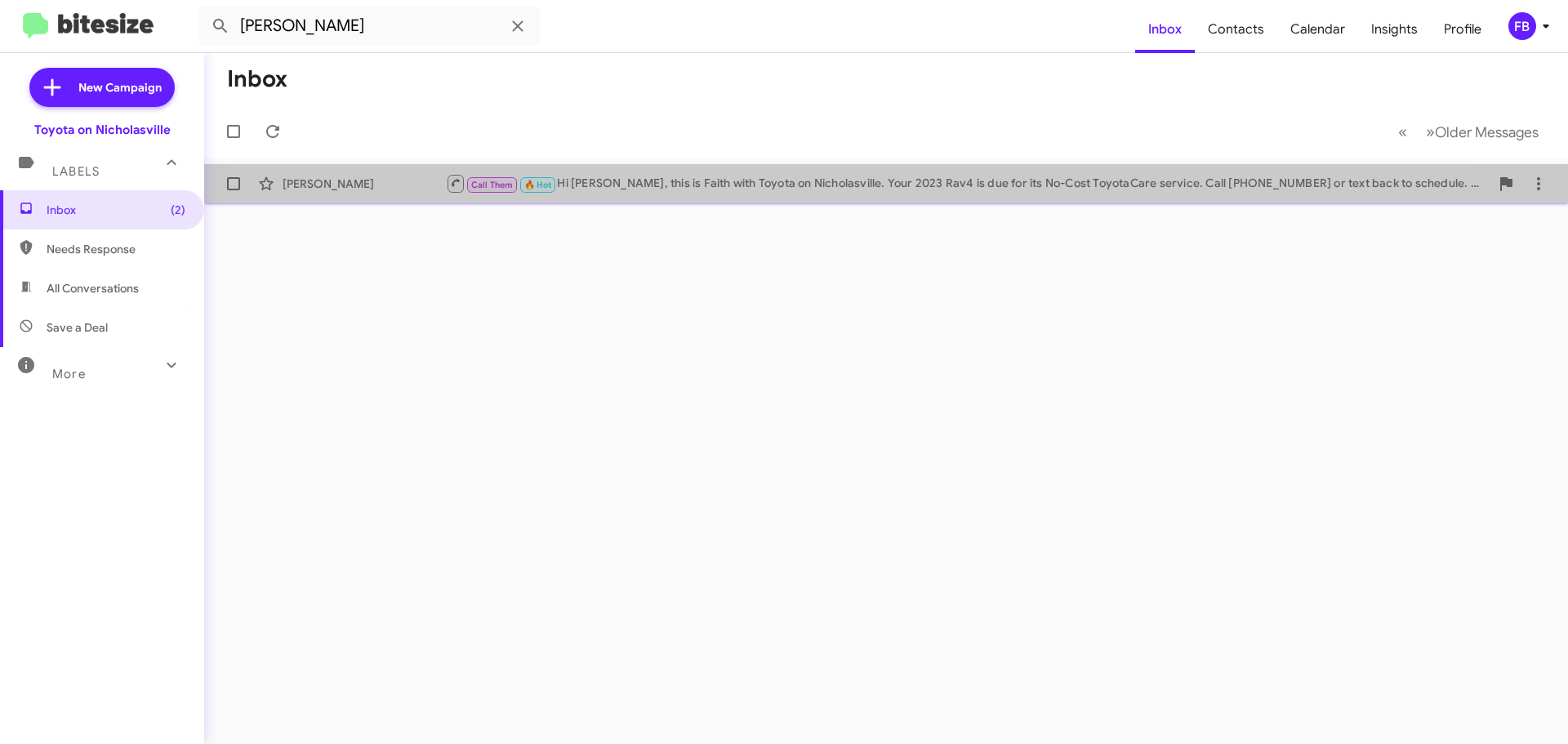
click at [794, 171] on div "[PERSON_NAME] Call Them 🔥 Hot Hi [PERSON_NAME], this is Faith with Toyota on Ni…" at bounding box center [885, 184] width 1337 height 33
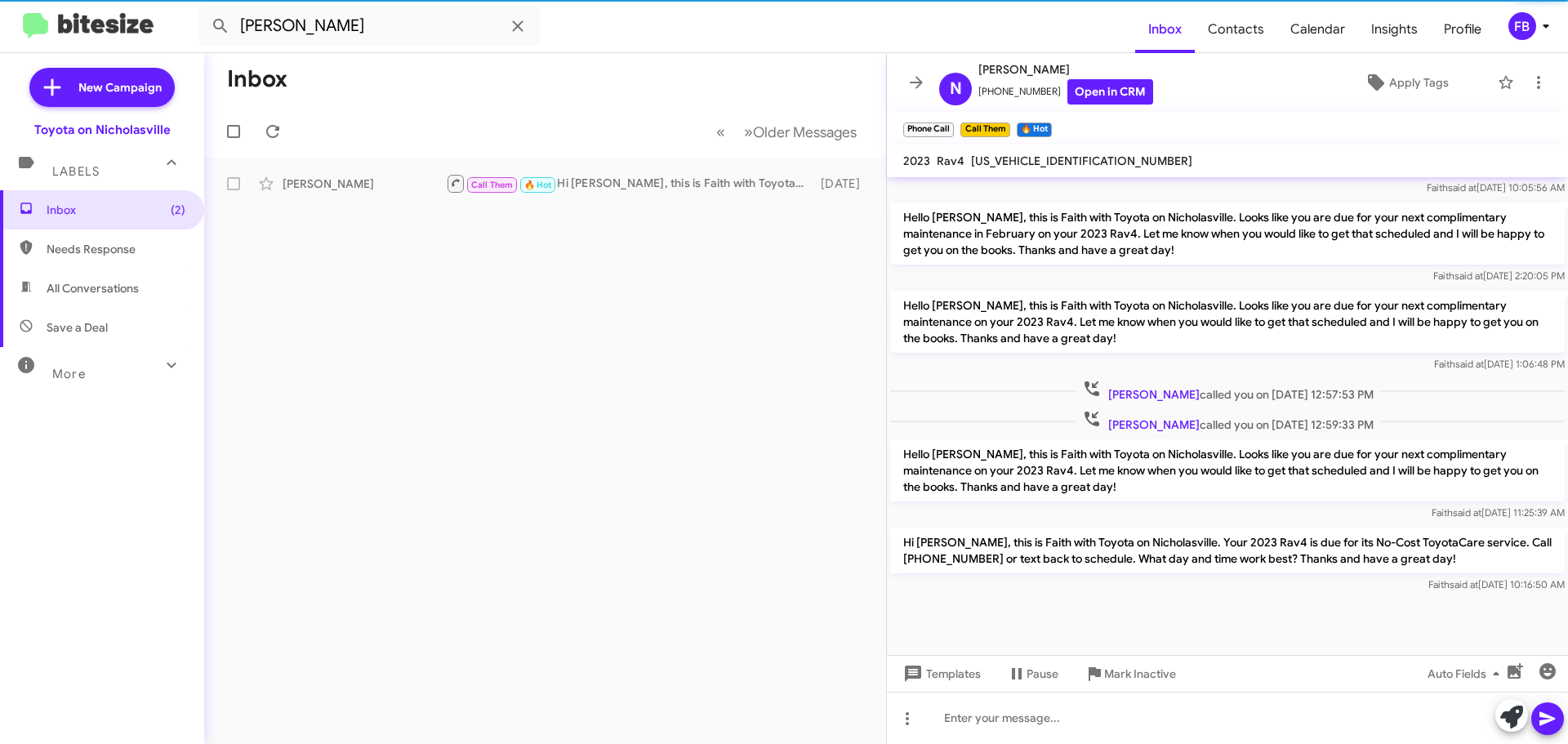
scroll to position [1158, 0]
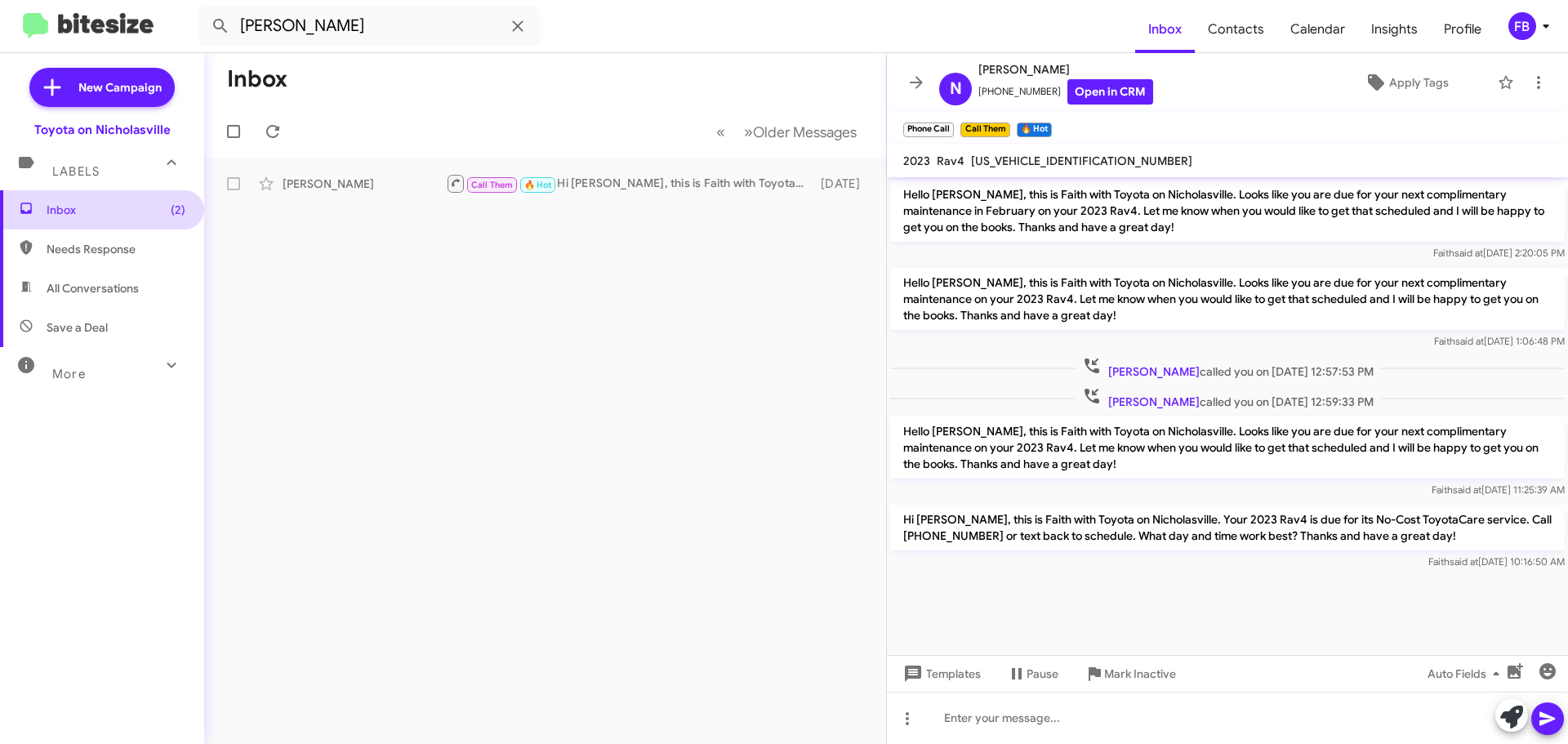
click at [111, 210] on span "Inbox (2)" at bounding box center [115, 209] width 139 height 17
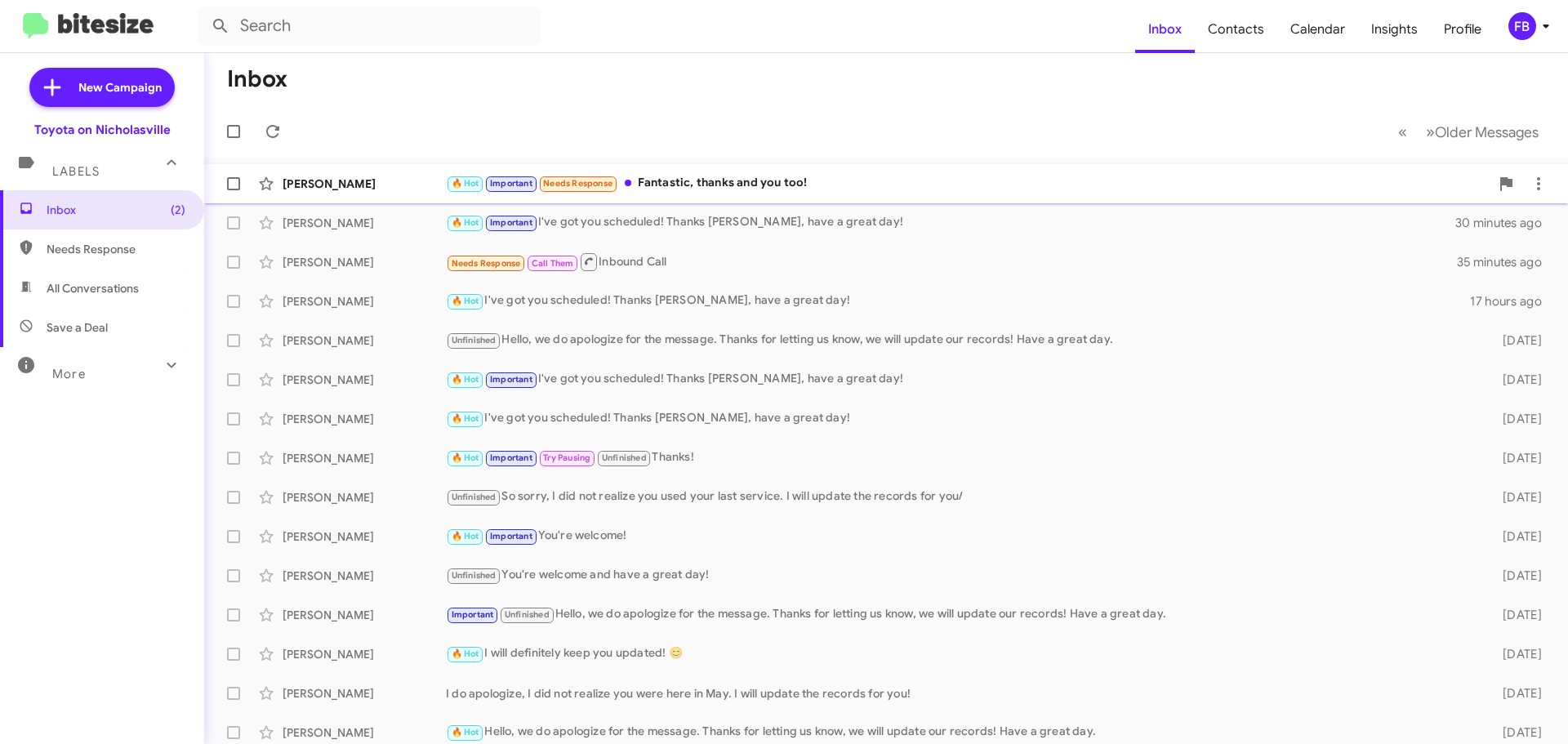
click at [743, 180] on div "🔥 Hot Important Needs Response Fantastic, thanks and you too!" at bounding box center [968, 183] width 1044 height 19
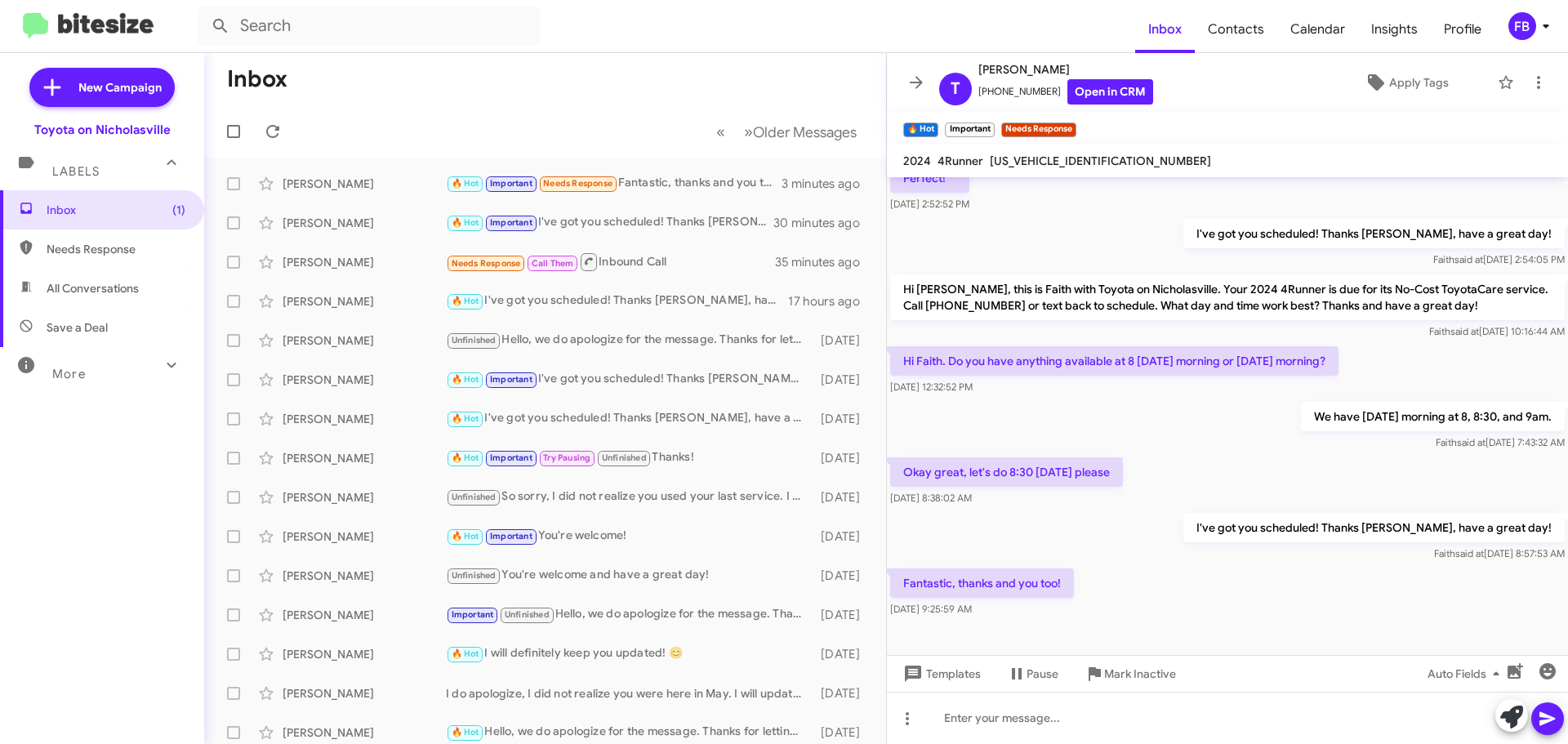
scroll to position [438, 0]
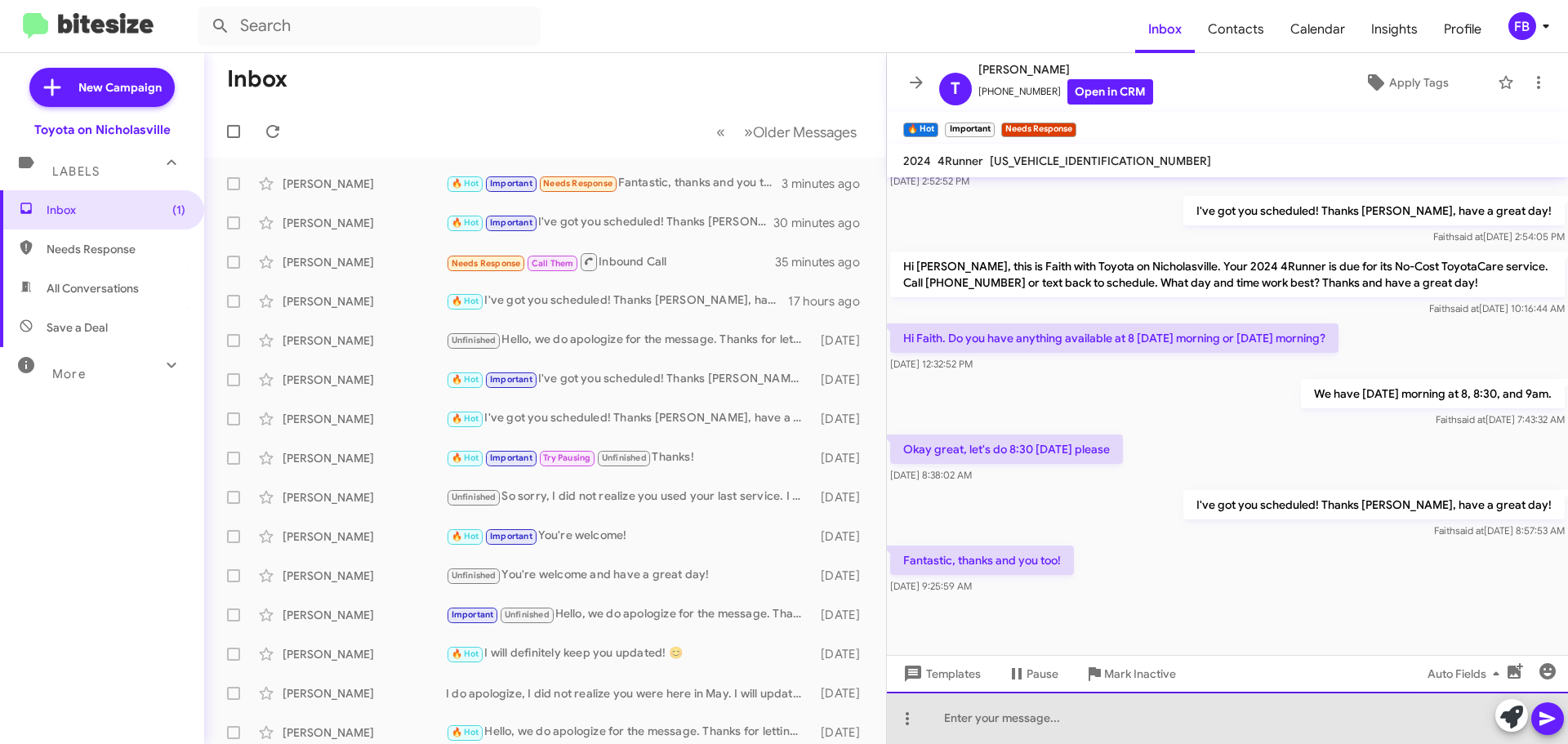
click at [971, 720] on div at bounding box center [1228, 717] width 681 height 52
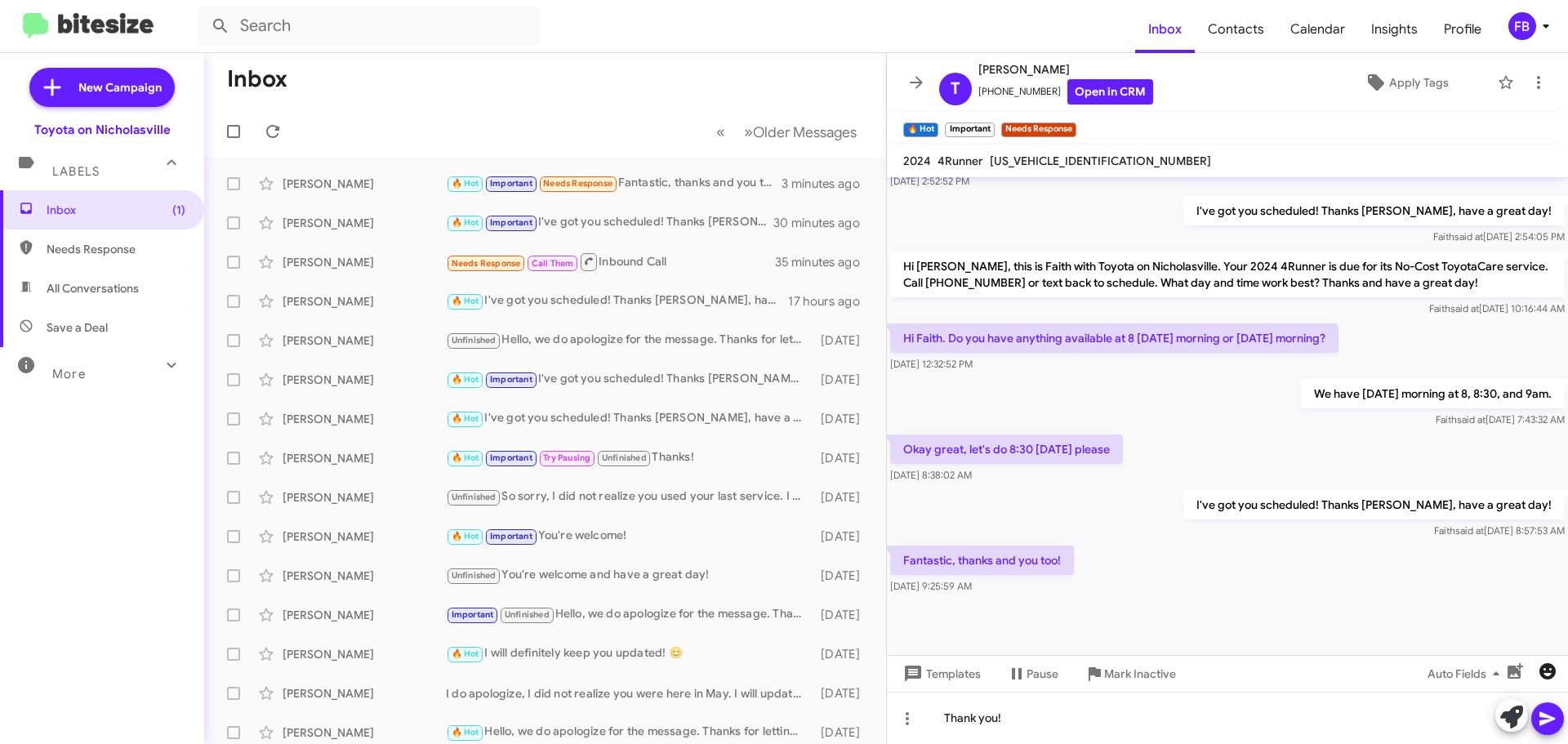
click at [1561, 664] on span "button" at bounding box center [1547, 671] width 33 height 20
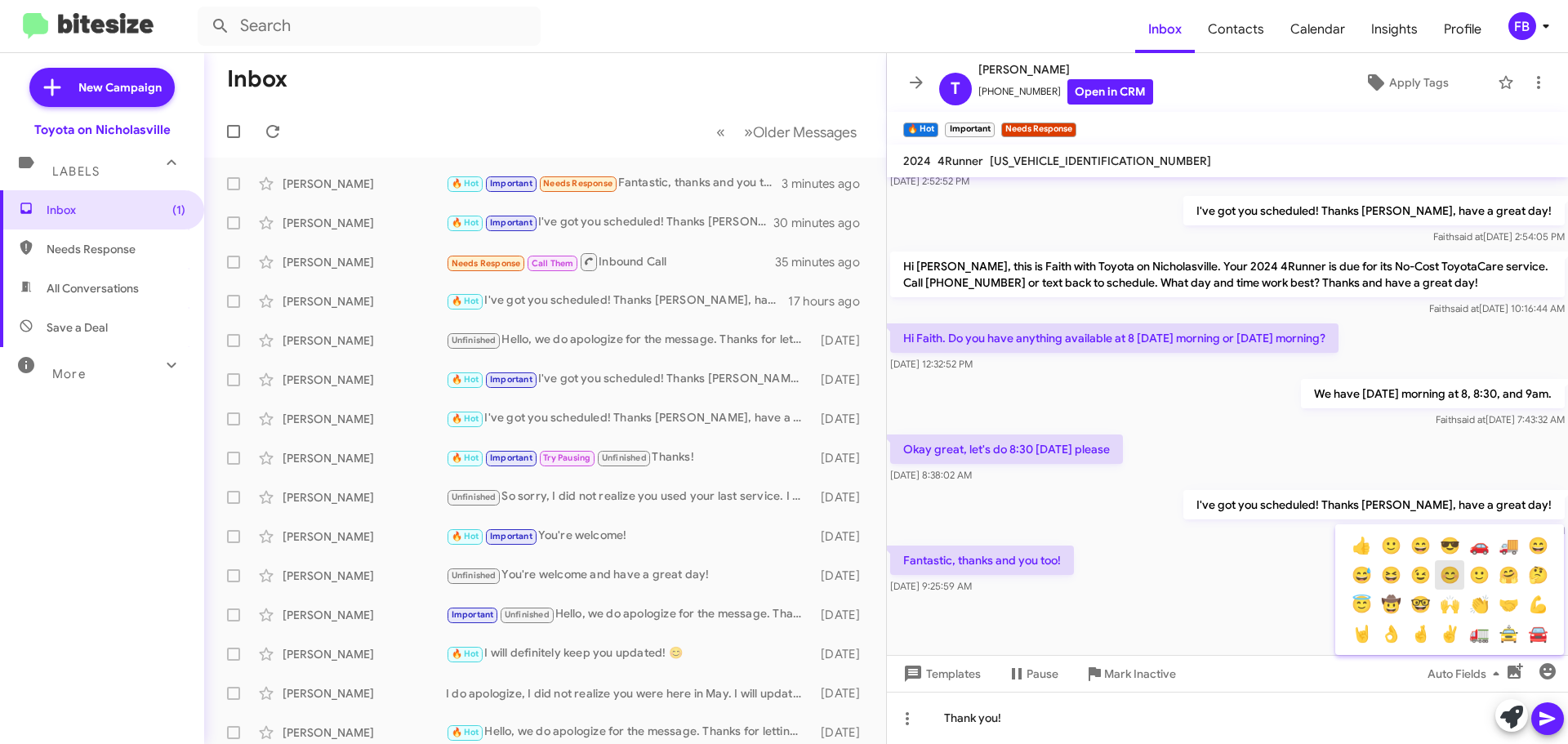
click at [1444, 573] on button "😊" at bounding box center [1450, 575] width 30 height 30
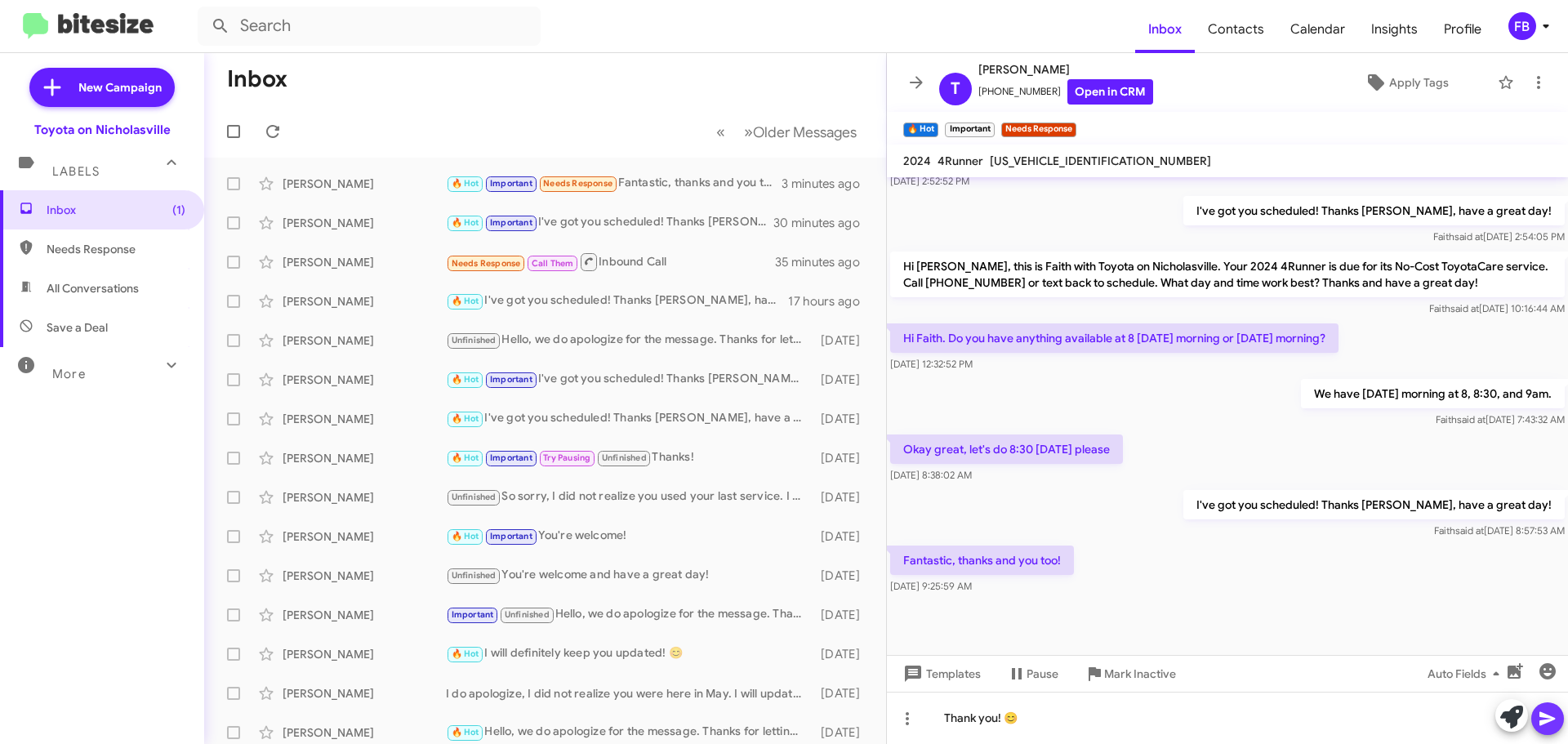
click at [1547, 726] on icon at bounding box center [1547, 718] width 20 height 20
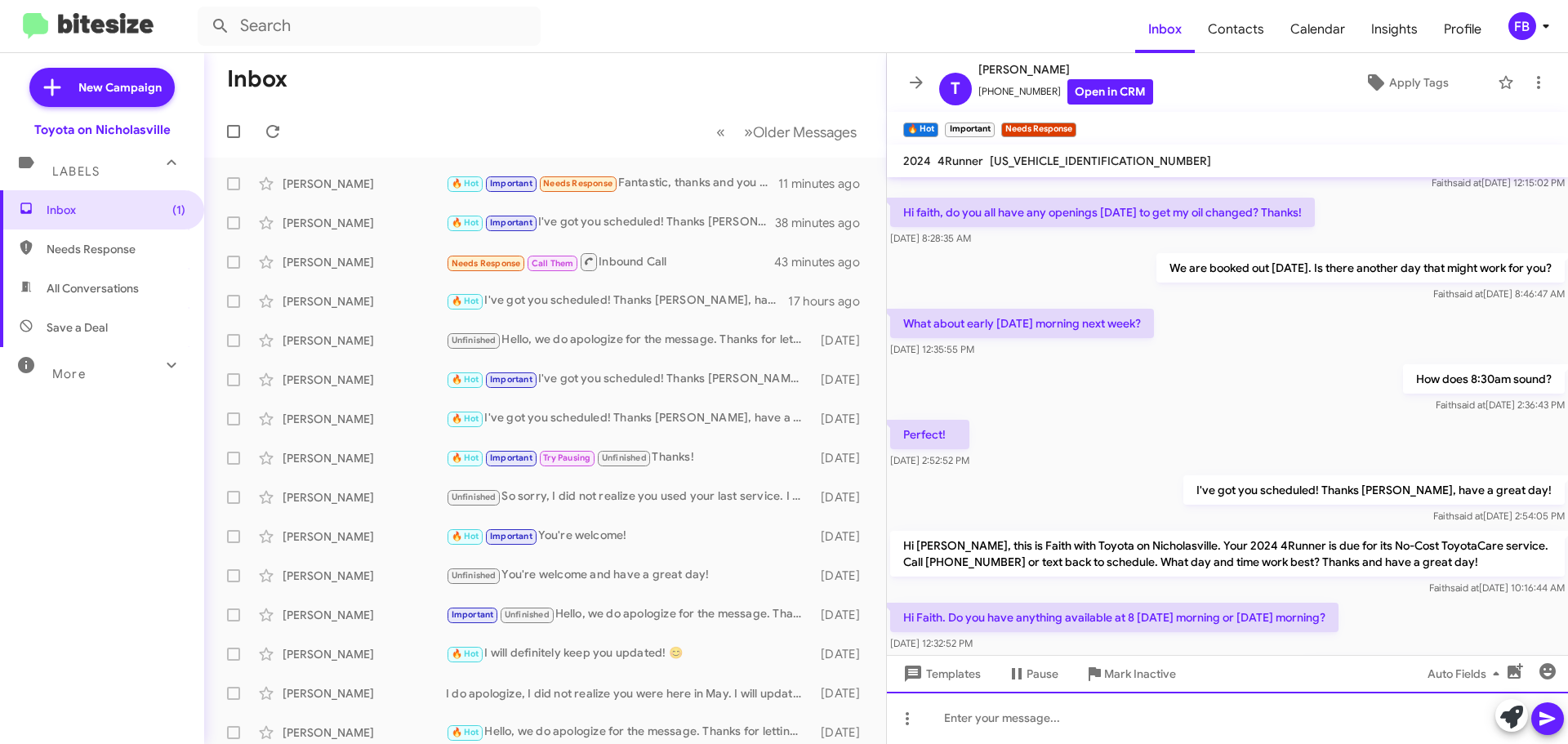
scroll to position [498, 0]
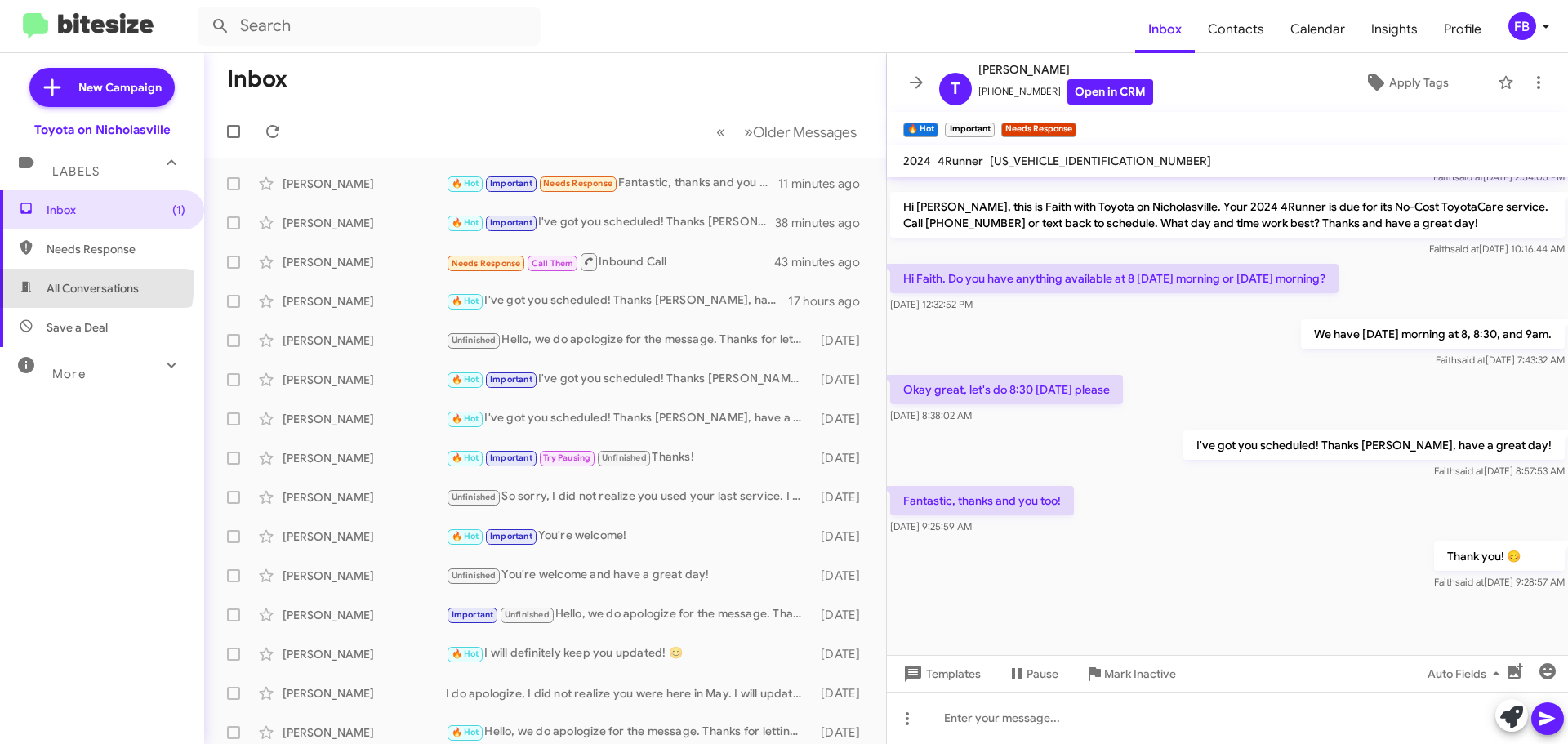
click at [78, 282] on span "All Conversations" at bounding box center [93, 288] width 93 height 17
type input "in:all-conversations"
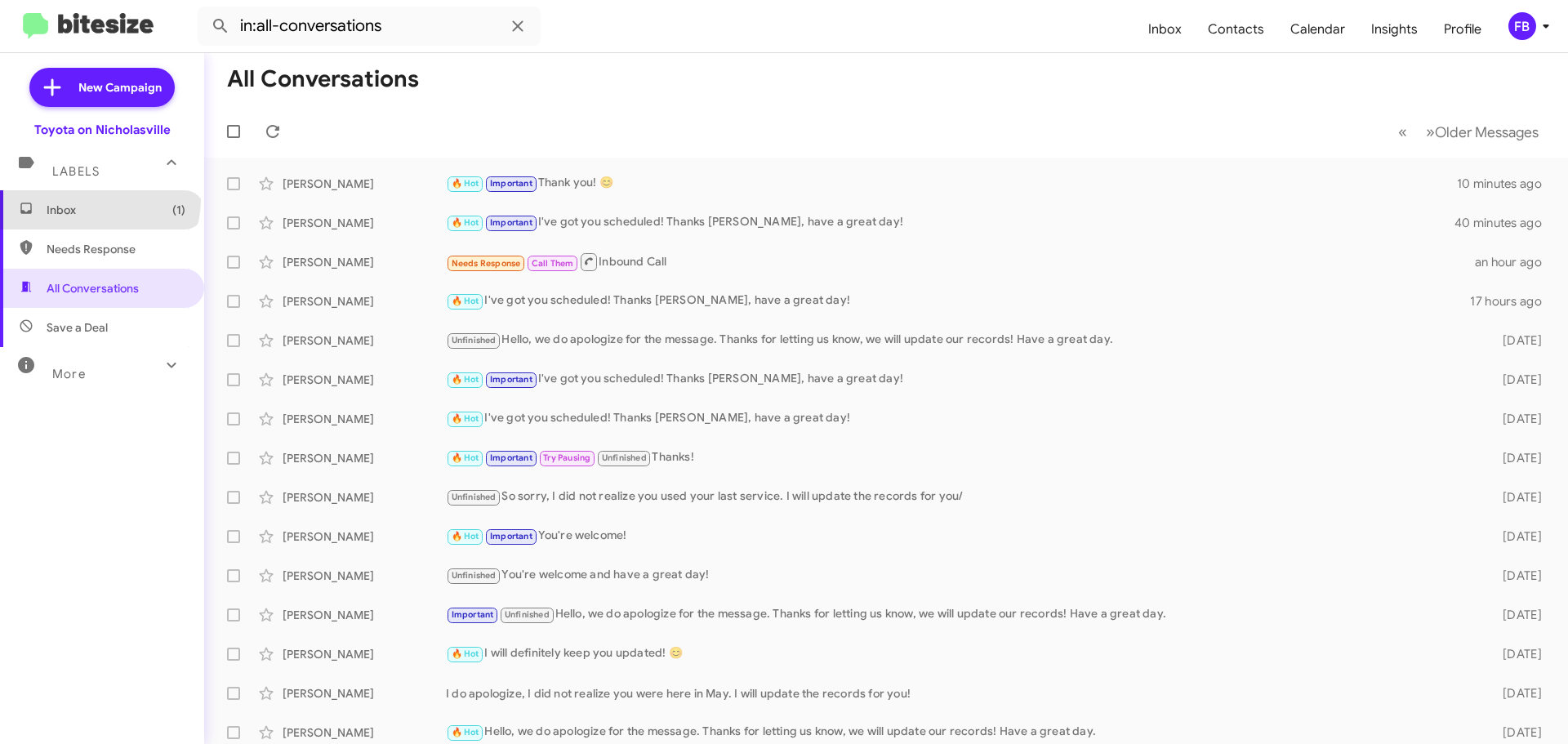
click at [100, 198] on span "Inbox (1)" at bounding box center [102, 210] width 204 height 39
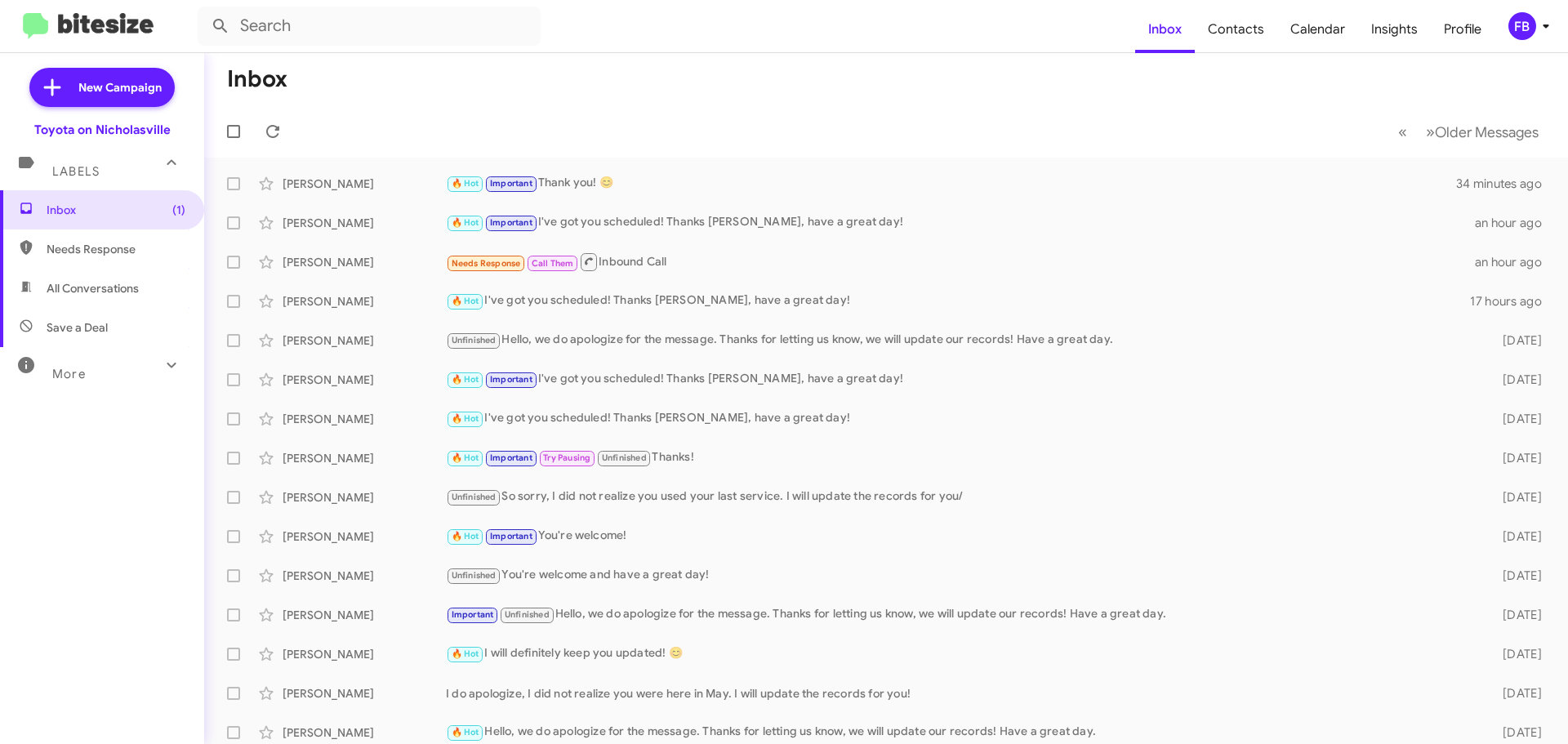
click at [120, 283] on span "All Conversations" at bounding box center [93, 288] width 93 height 17
type input "in:all-conversations"
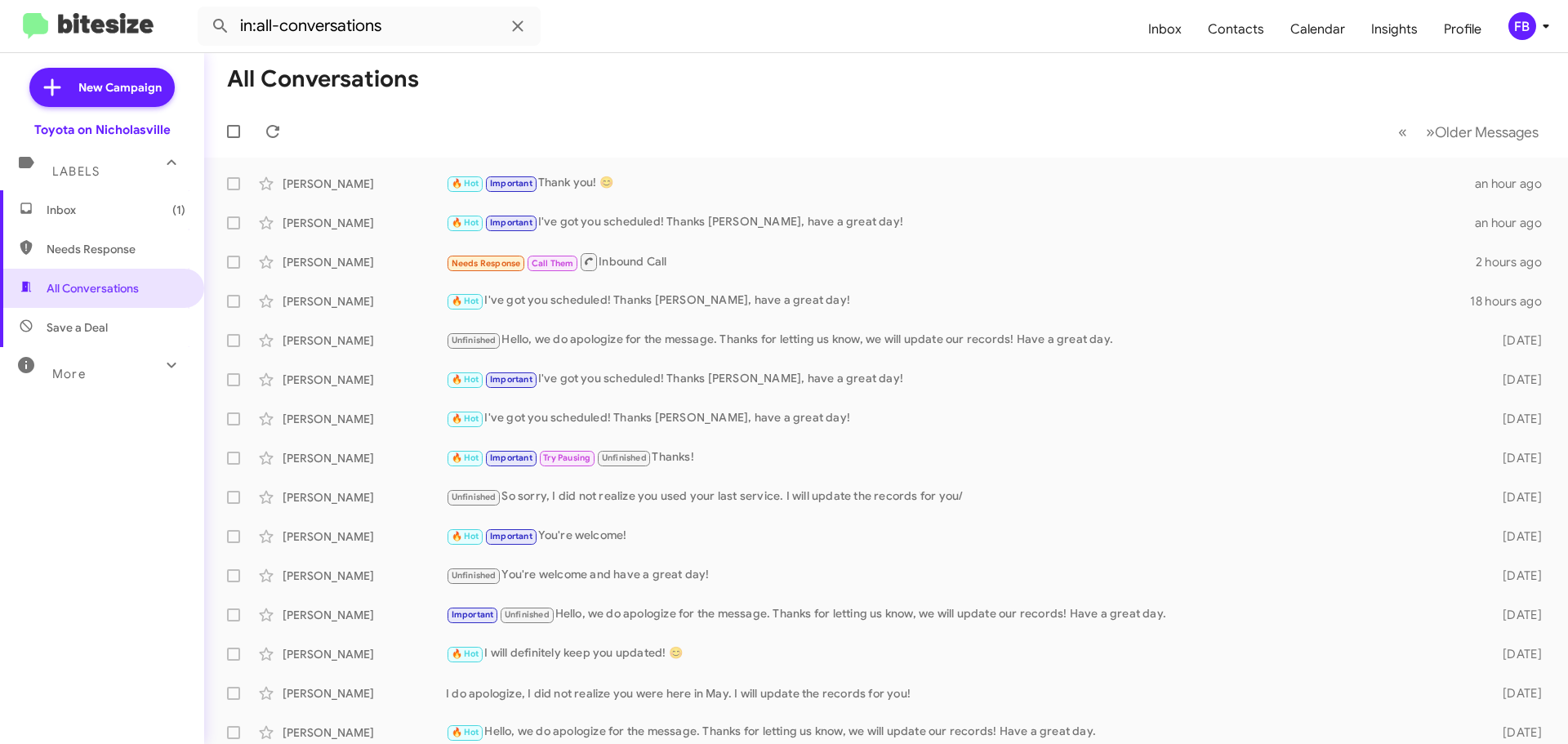
click at [130, 210] on span "Inbox (1)" at bounding box center [115, 209] width 139 height 17
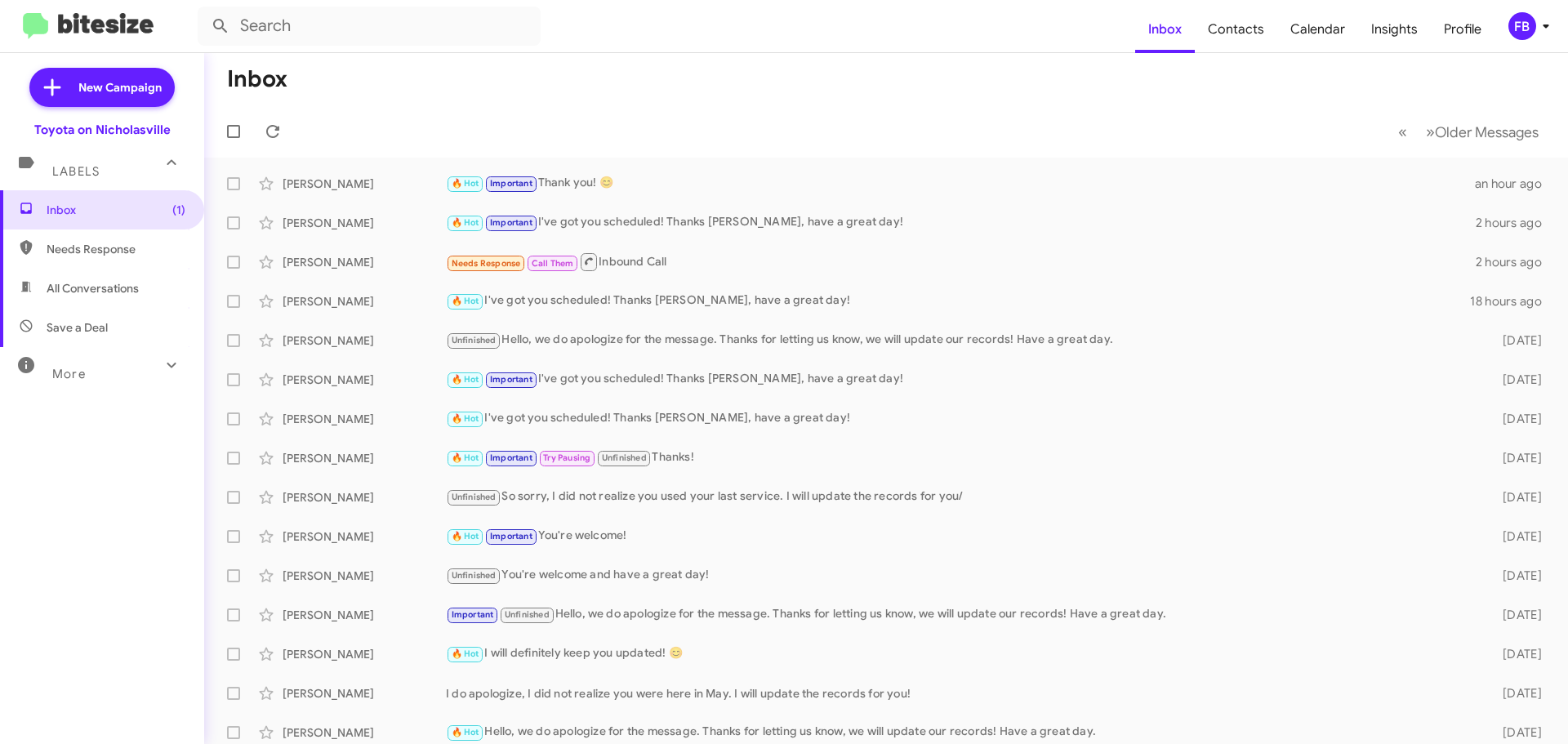
click at [126, 292] on span "All Conversations" at bounding box center [93, 288] width 93 height 17
type input "in:all-conversations"
